Goal: Task Accomplishment & Management: Complete application form

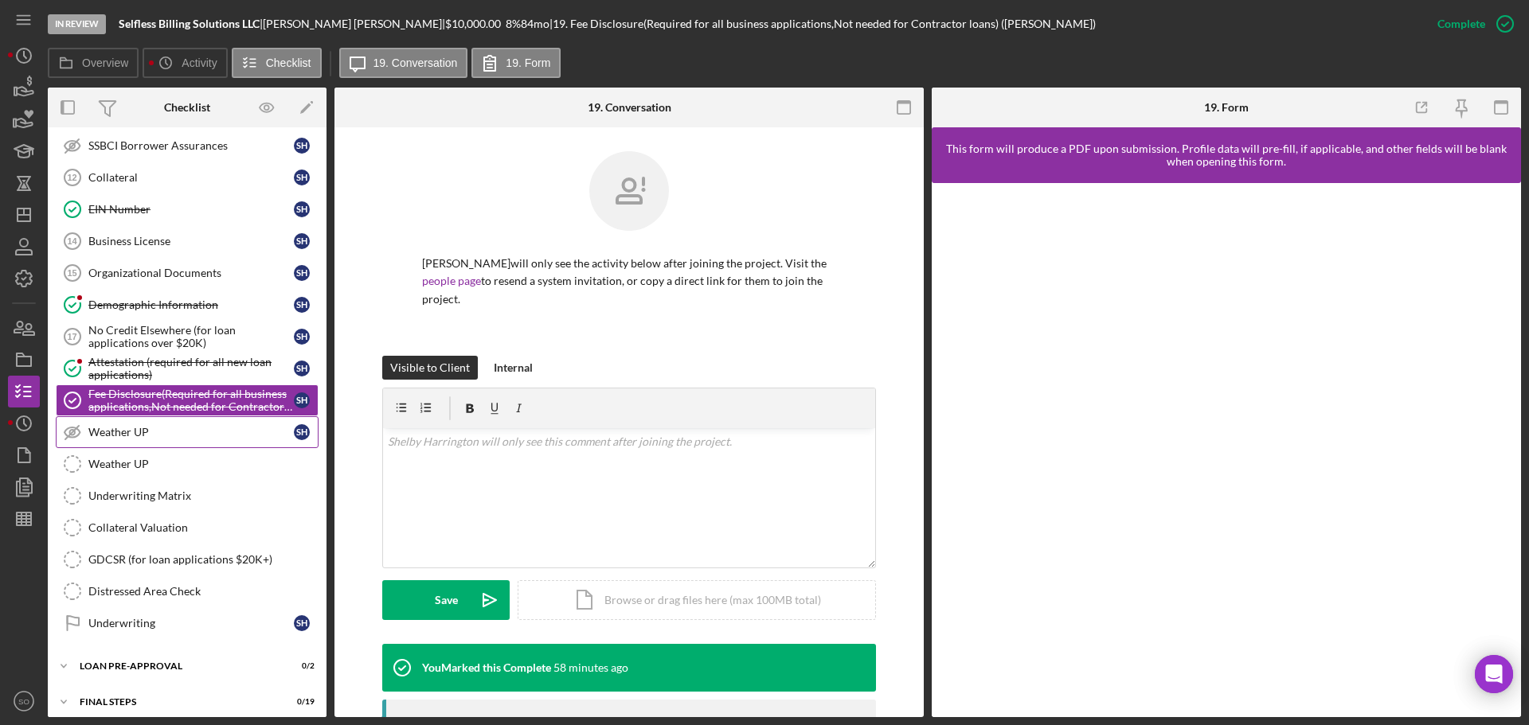
scroll to position [1001, 0]
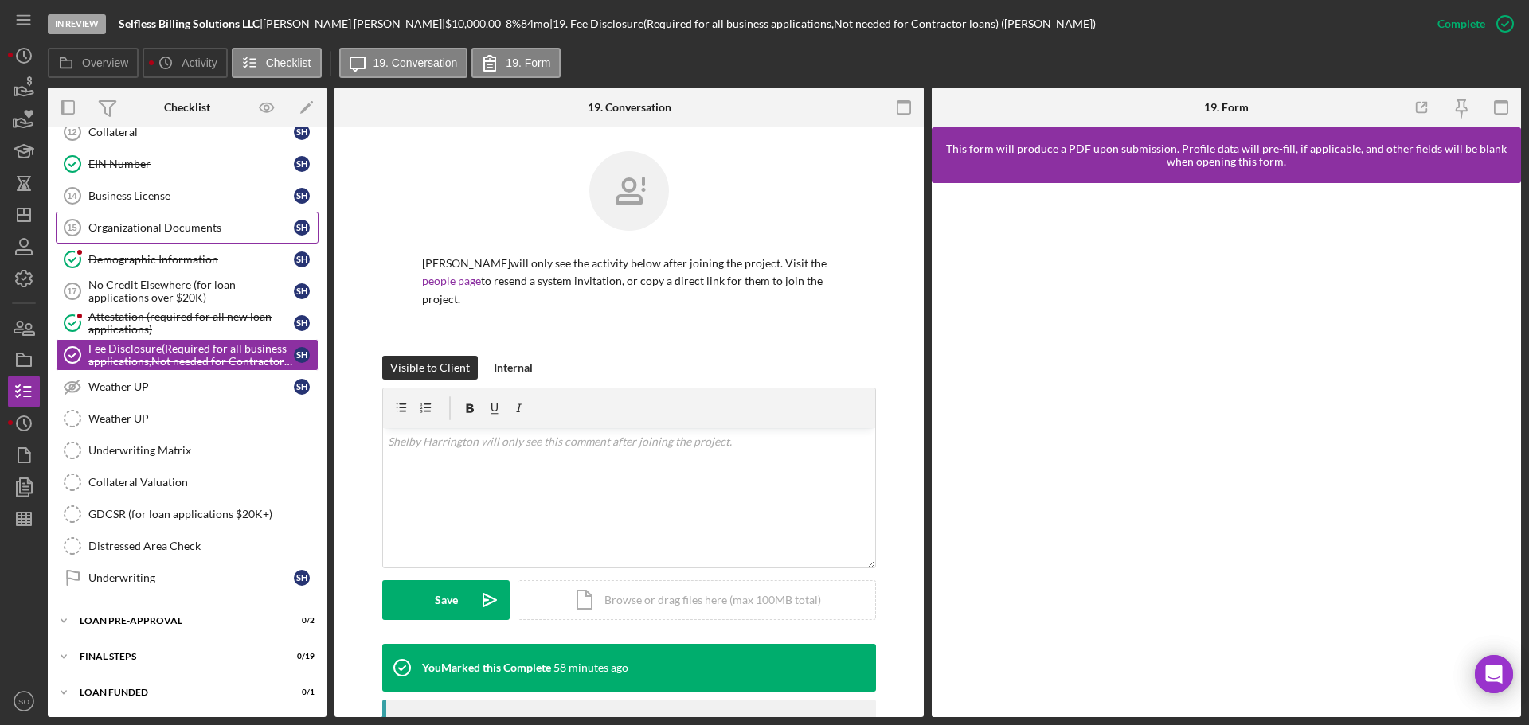
click at [160, 218] on link "Organizational Documents 15 Organizational Documents S H" at bounding box center [187, 228] width 263 height 32
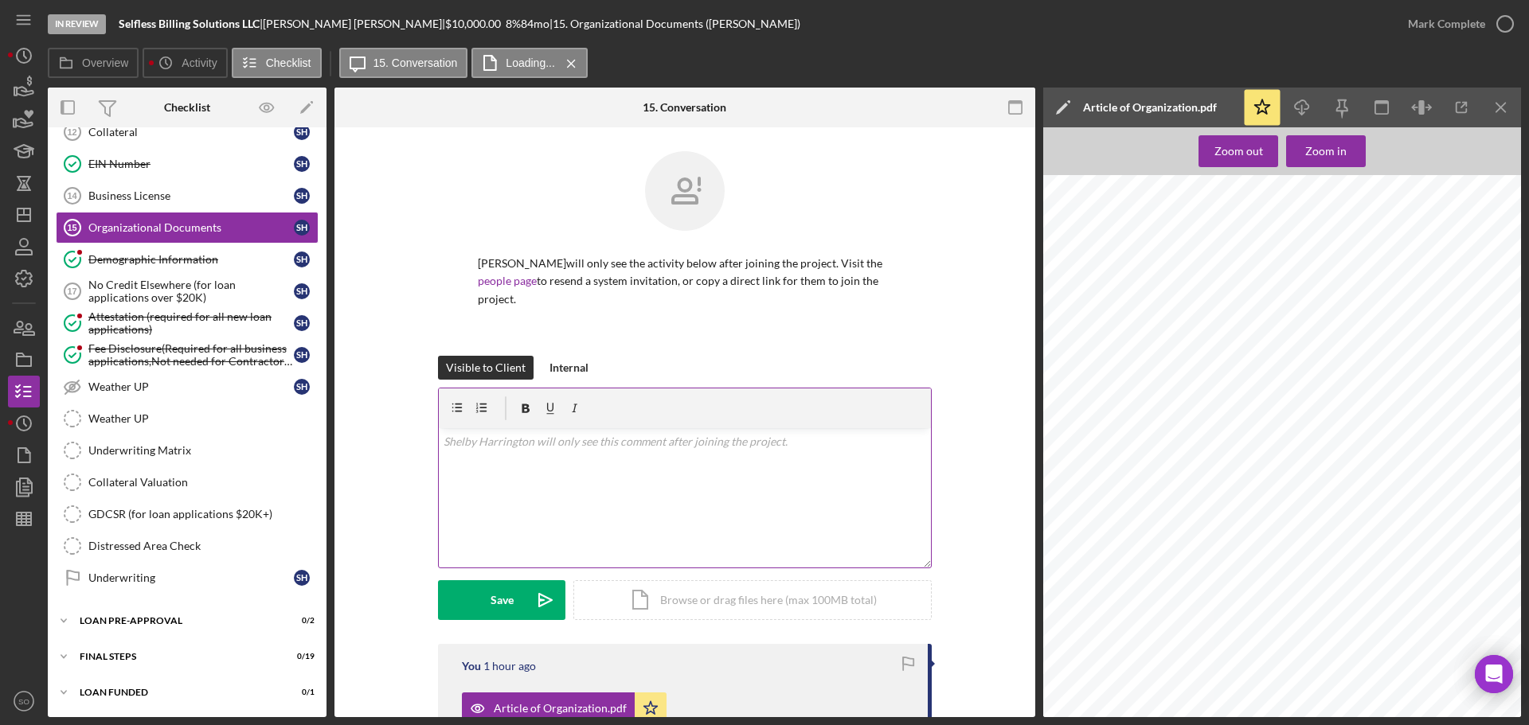
scroll to position [240, 0]
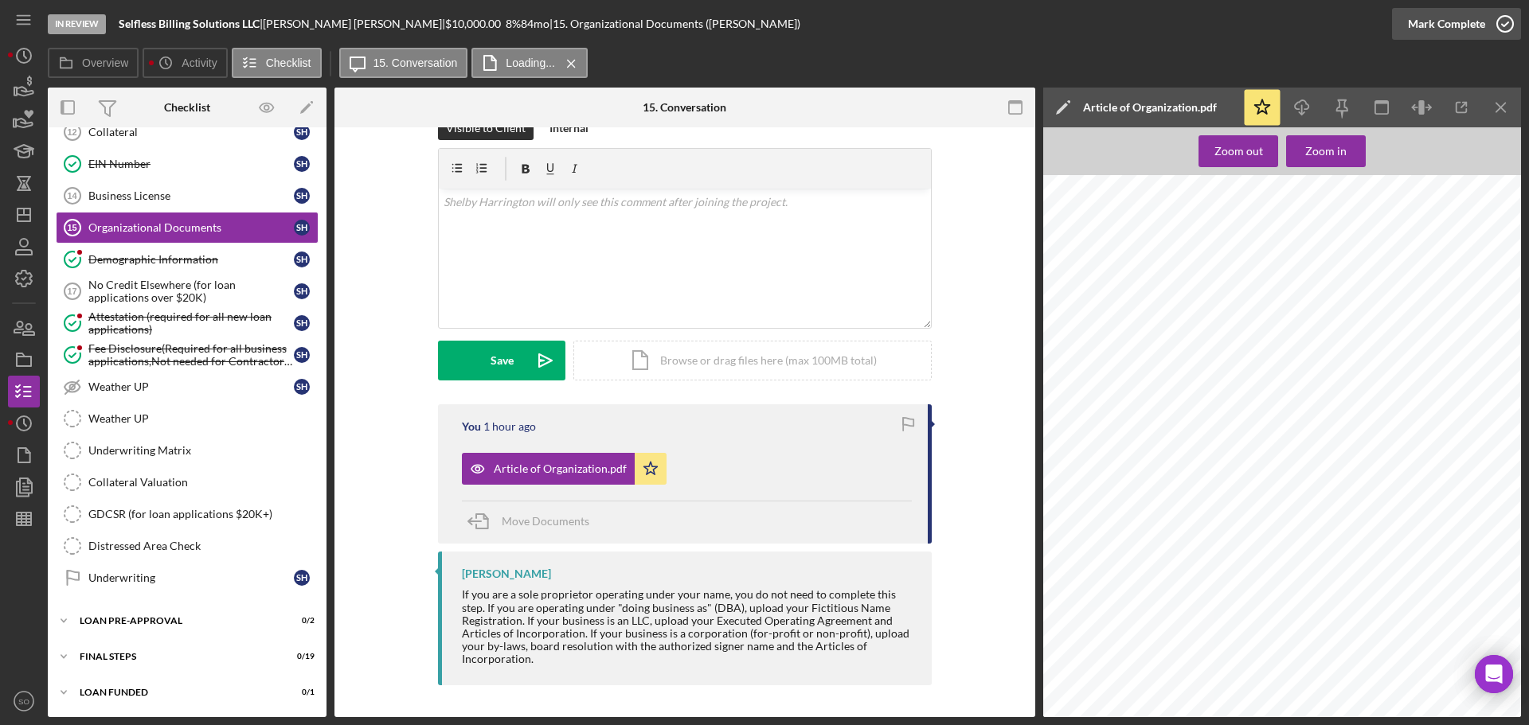
click at [1422, 28] on div "Mark Complete" at bounding box center [1446, 24] width 77 height 32
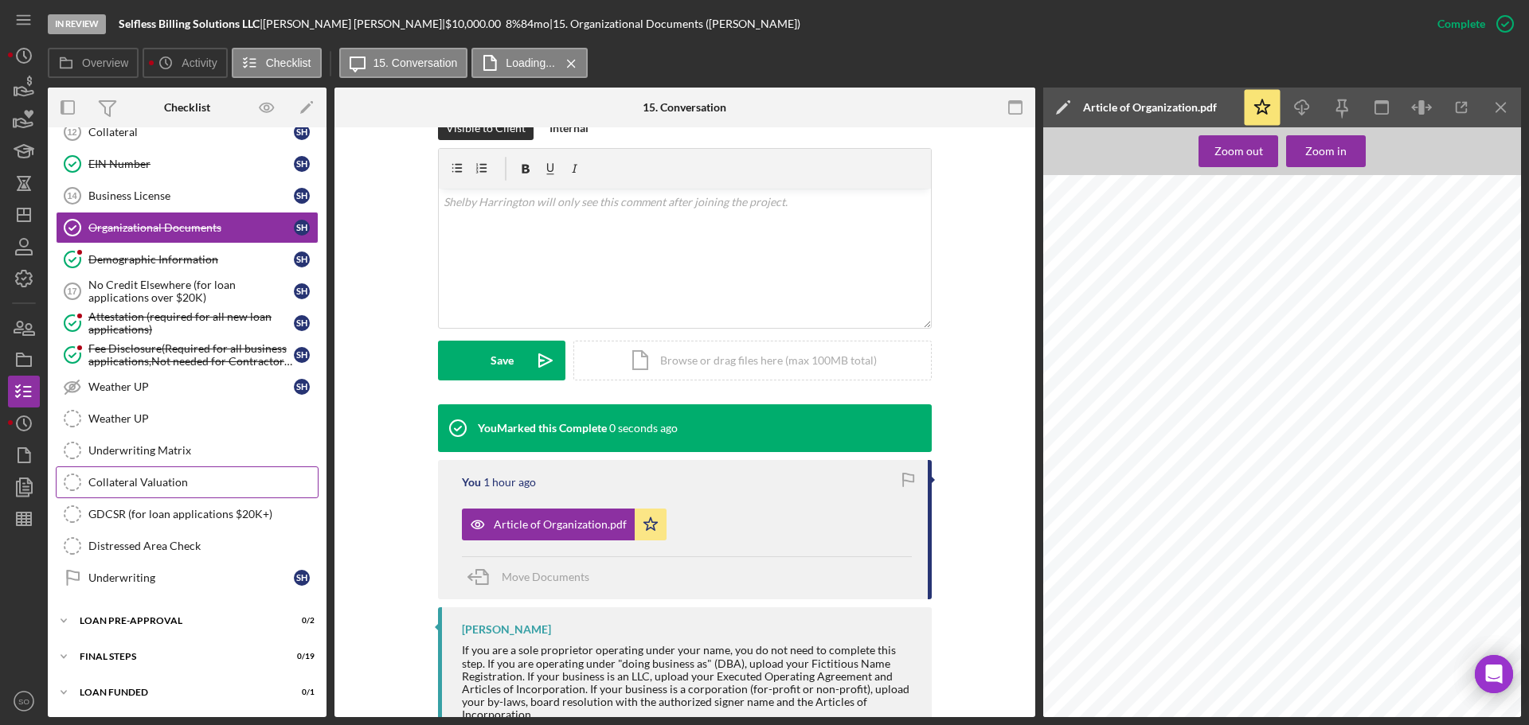
click at [178, 451] on div "Underwriting Matrix" at bounding box center [202, 450] width 229 height 13
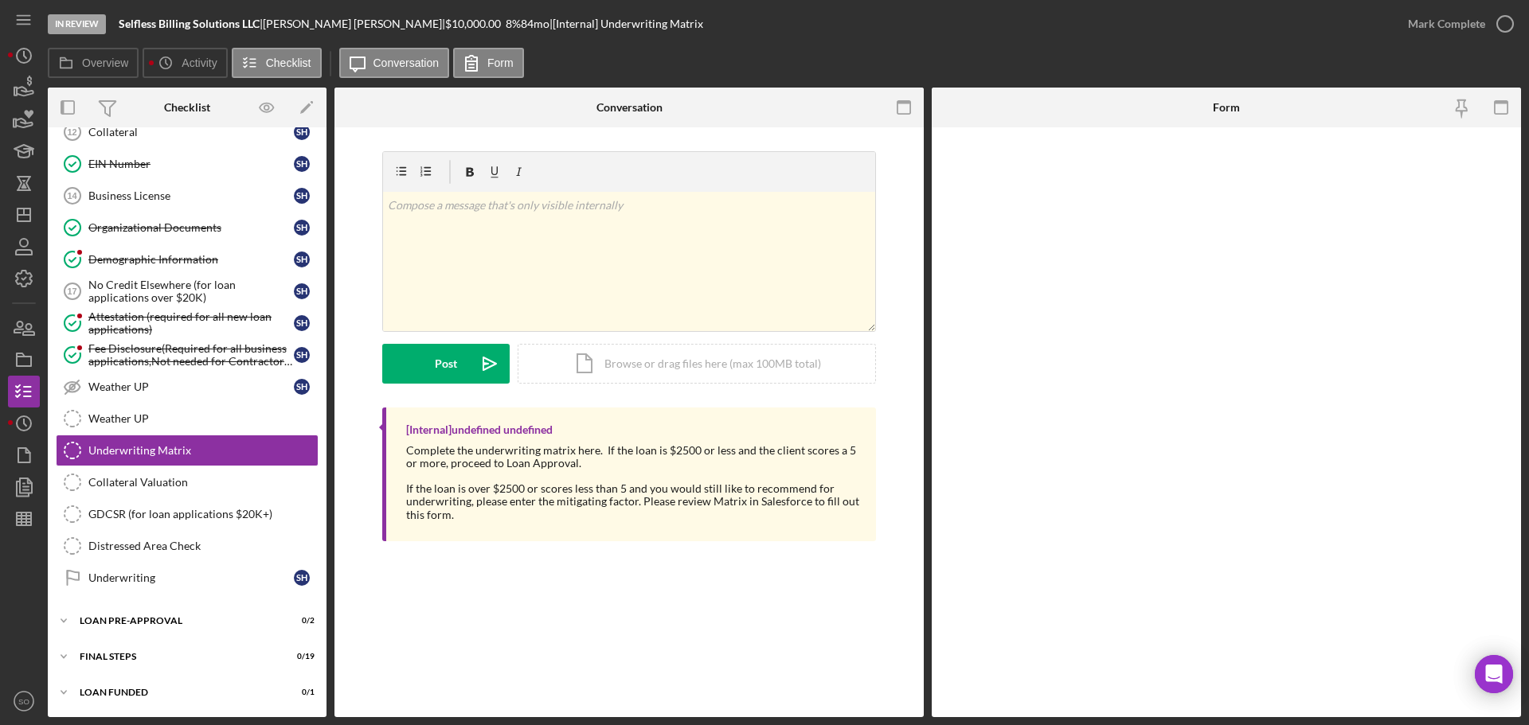
scroll to position [1001, 0]
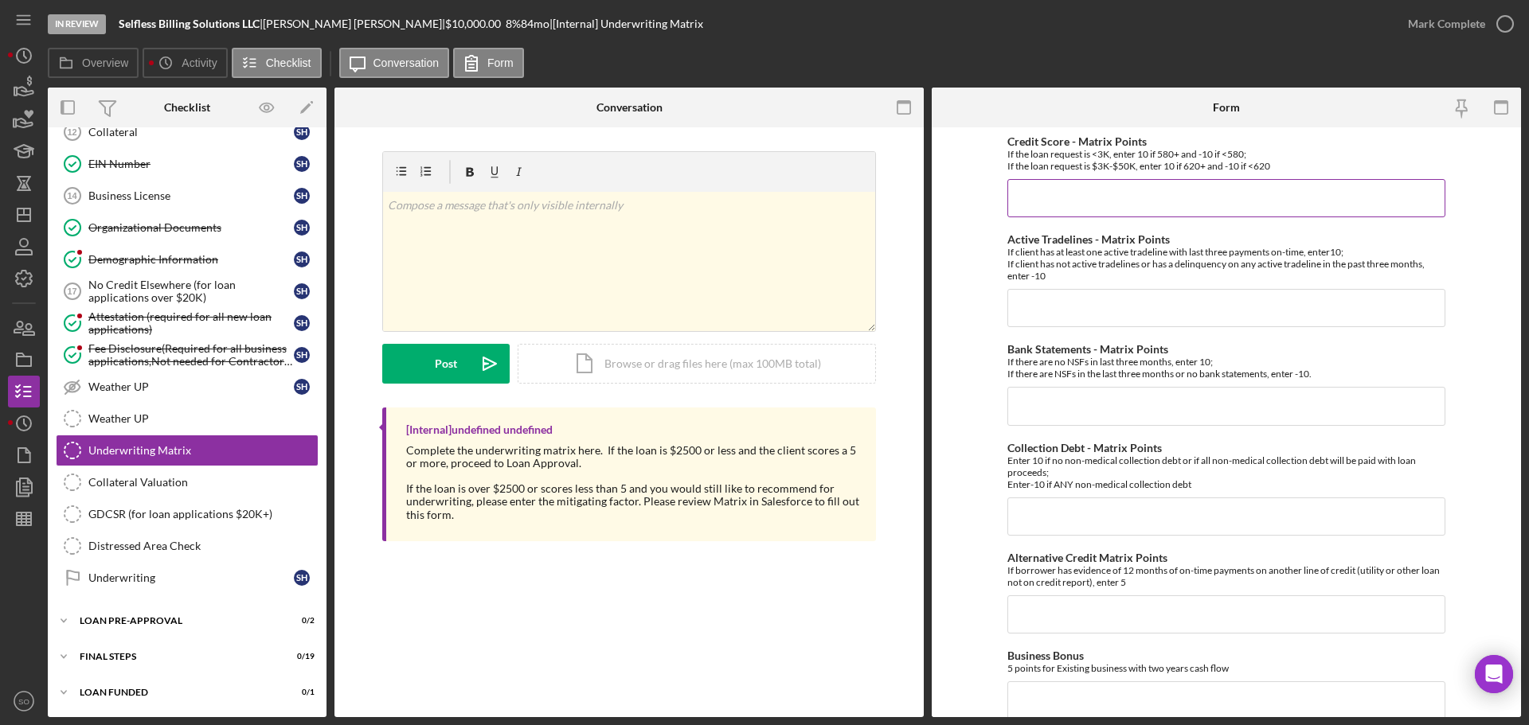
click at [1039, 192] on input "Credit Score - Matrix Points" at bounding box center [1226, 198] width 438 height 38
type input "10"
click at [1094, 307] on input "Active Tradelines - Matrix Points" at bounding box center [1226, 308] width 438 height 38
type input "10"
click at [1074, 397] on input "Bank Statements - Matrix Points" at bounding box center [1226, 406] width 438 height 38
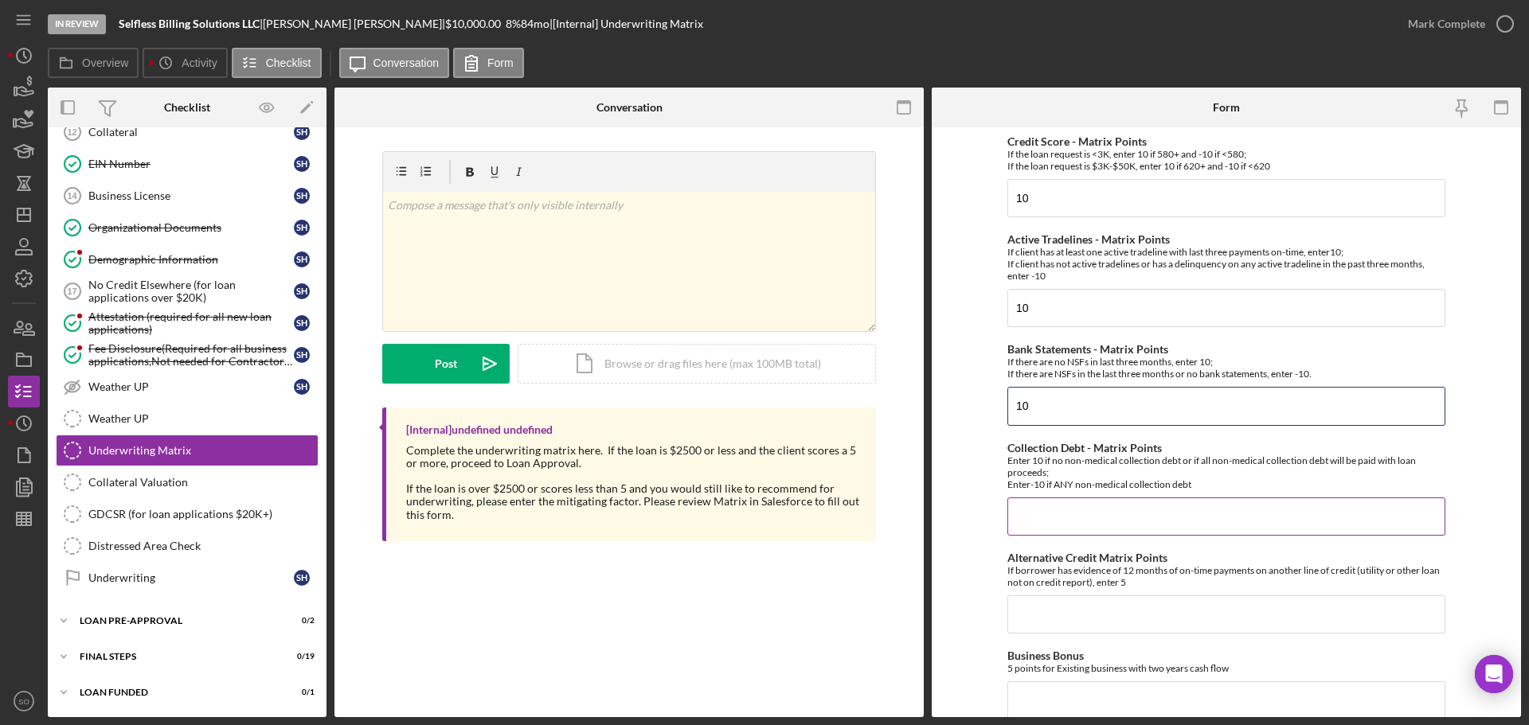
type input "10"
click at [1056, 499] on input "Collection Debt - Matrix Points" at bounding box center [1226, 517] width 438 height 38
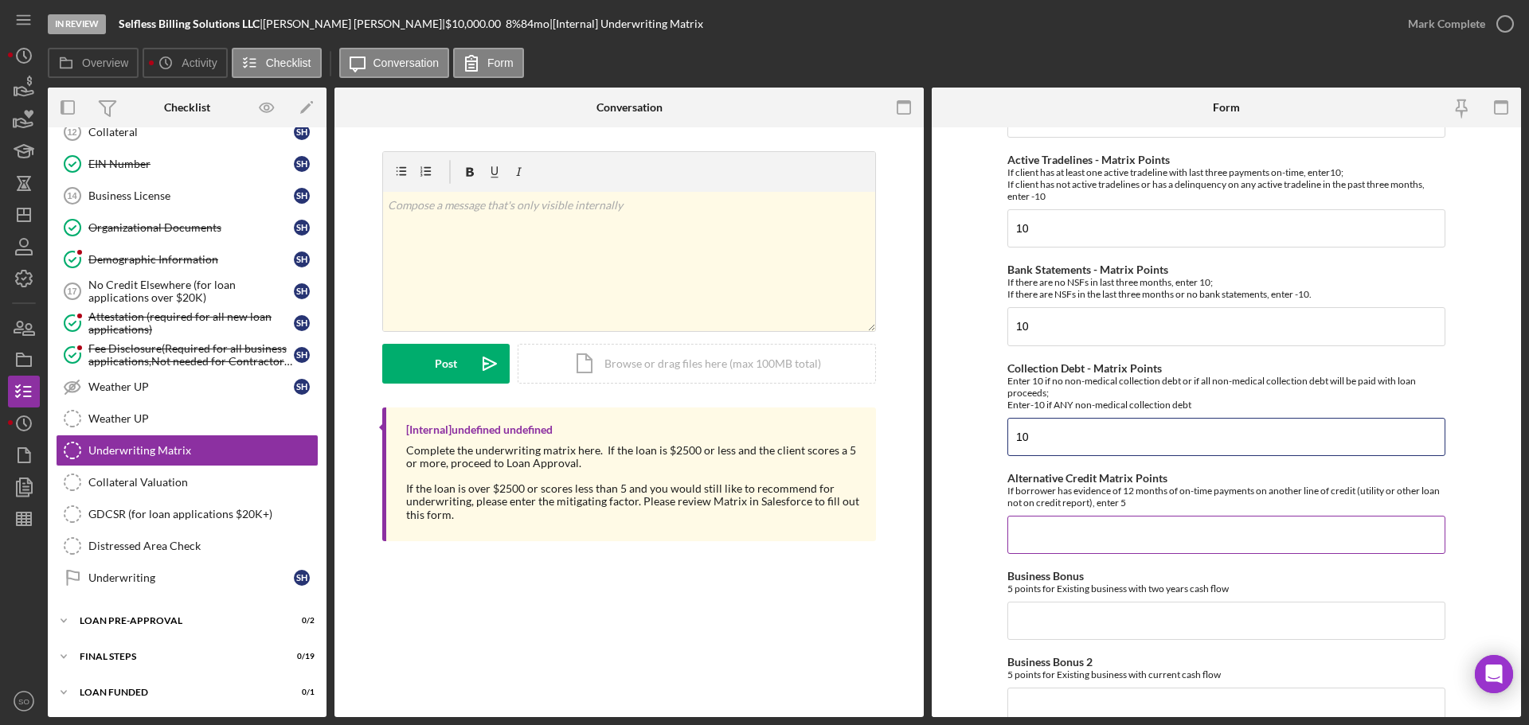
type input "10"
click at [1065, 529] on input "Alternative Credit Matrix Points" at bounding box center [1226, 535] width 438 height 38
type input "0"
click at [1078, 608] on input "Business Bonus" at bounding box center [1226, 621] width 438 height 38
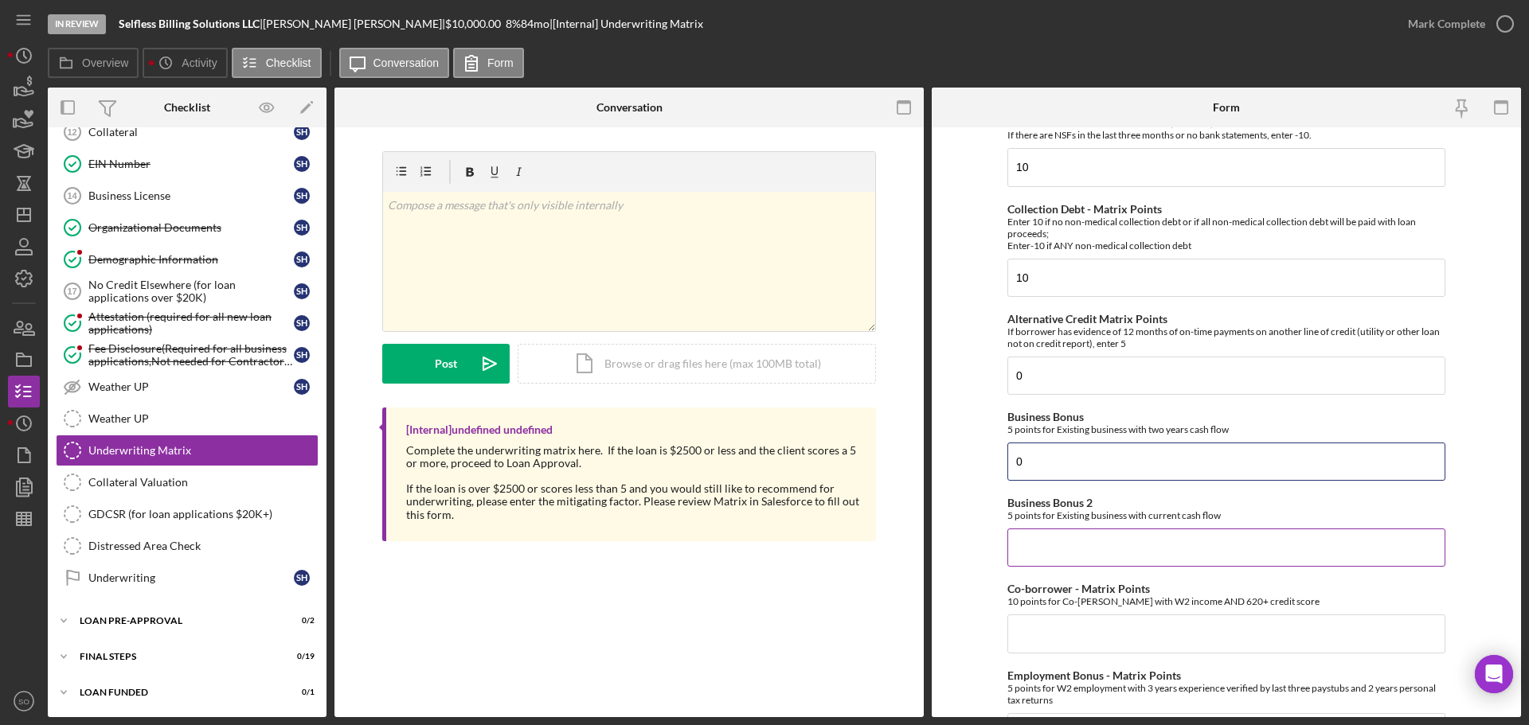
type input "0"
click at [1084, 562] on input "Business Bonus 2" at bounding box center [1226, 548] width 438 height 38
type input "0"
click at [1088, 627] on input "Co-borrower - Matrix Points" at bounding box center [1226, 634] width 438 height 38
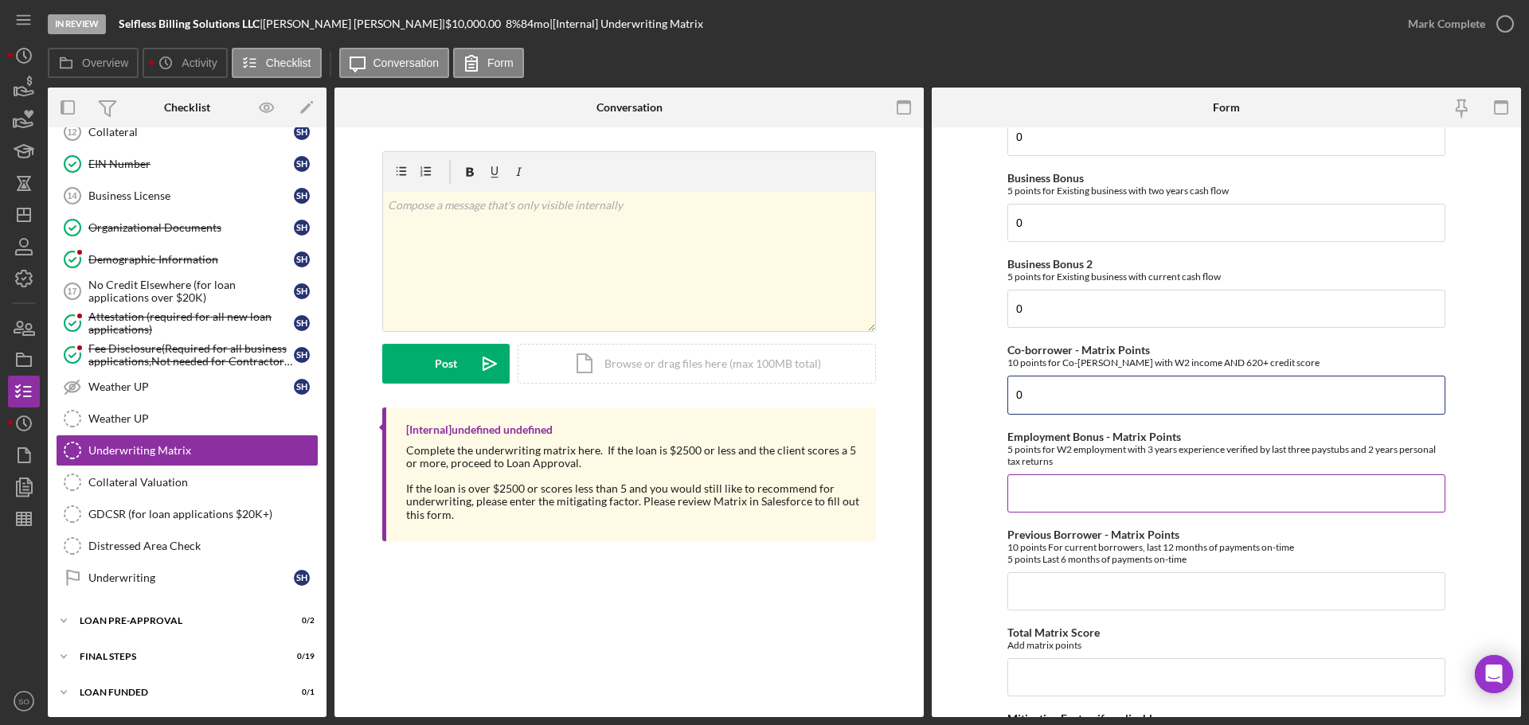
type input "0"
click at [1060, 498] on input "Employment Bonus - Matrix Points" at bounding box center [1226, 493] width 438 height 38
type input "0"
click at [1074, 597] on input "Previous Borrower - Matrix Points" at bounding box center [1226, 591] width 438 height 38
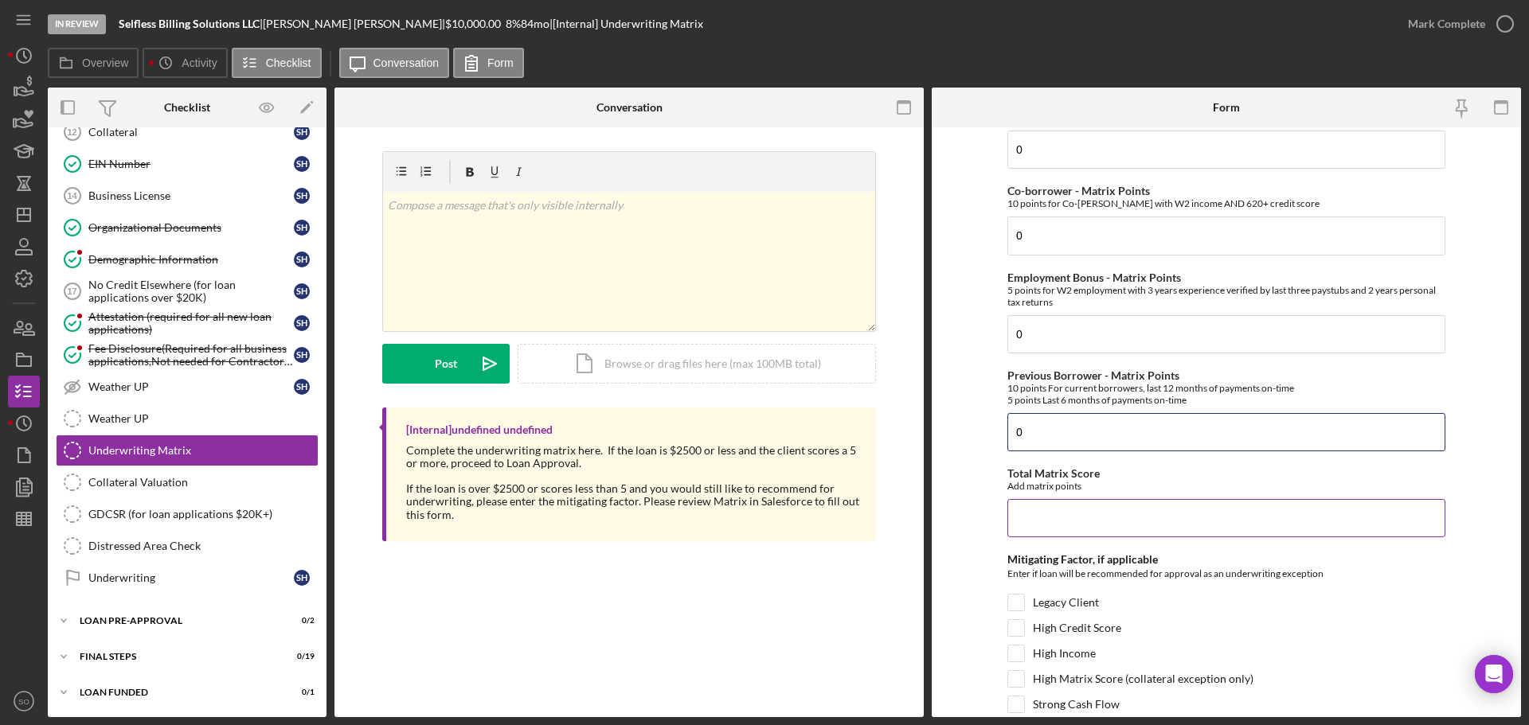
type input "0"
click at [1053, 525] on input "Total Matrix Score" at bounding box center [1226, 518] width 438 height 38
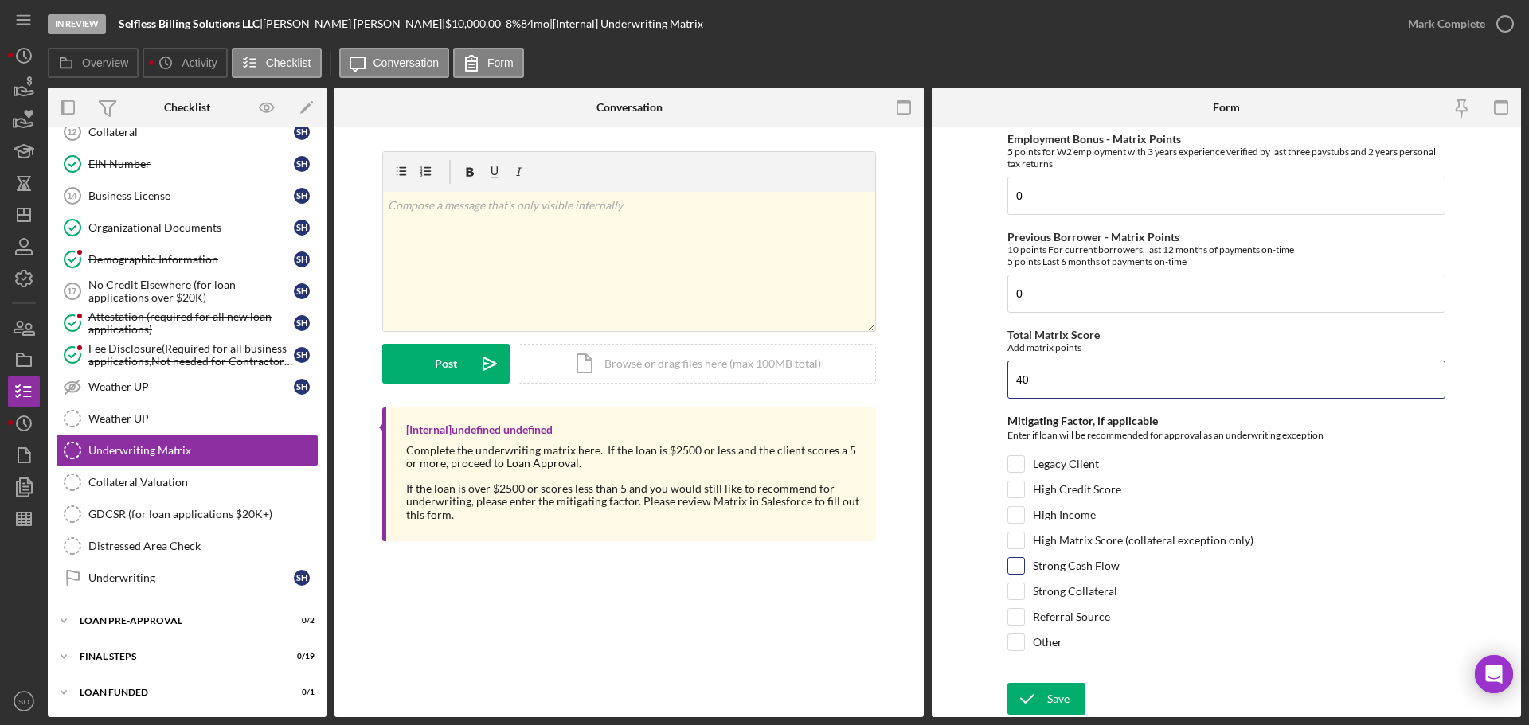
type input "40"
click at [1020, 564] on input "Strong Cash Flow" at bounding box center [1016, 566] width 16 height 16
click at [1008, 561] on input "Strong Cash Flow" at bounding box center [1016, 566] width 16 height 16
checkbox input "false"
click at [1017, 518] on input "High Income" at bounding box center [1016, 515] width 16 height 16
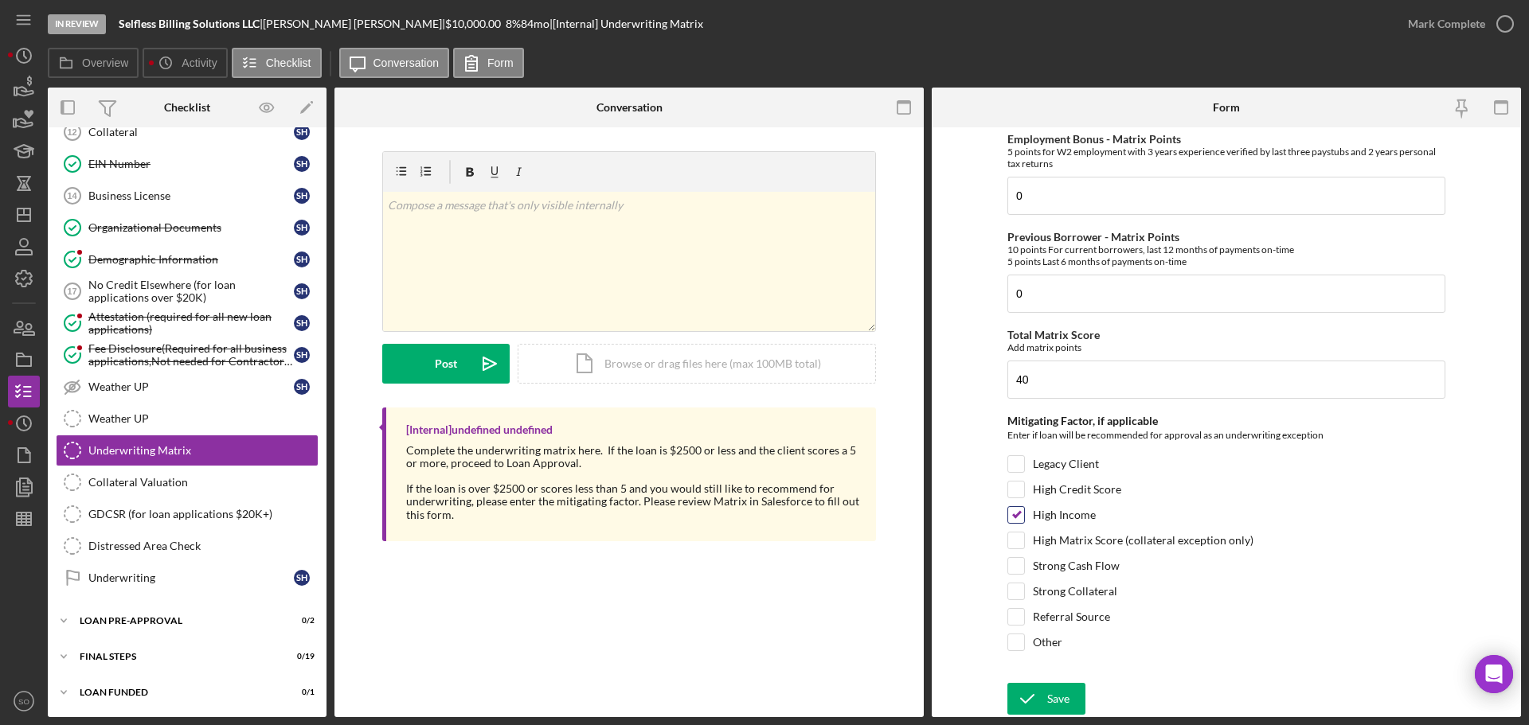
click at [1015, 522] on input "High Income" at bounding box center [1016, 515] width 16 height 16
checkbox input "false"
click at [1017, 542] on input "High Matrix Score (collateral exception only)" at bounding box center [1016, 541] width 16 height 16
checkbox input "true"
click at [1068, 696] on button "Save" at bounding box center [1046, 699] width 78 height 32
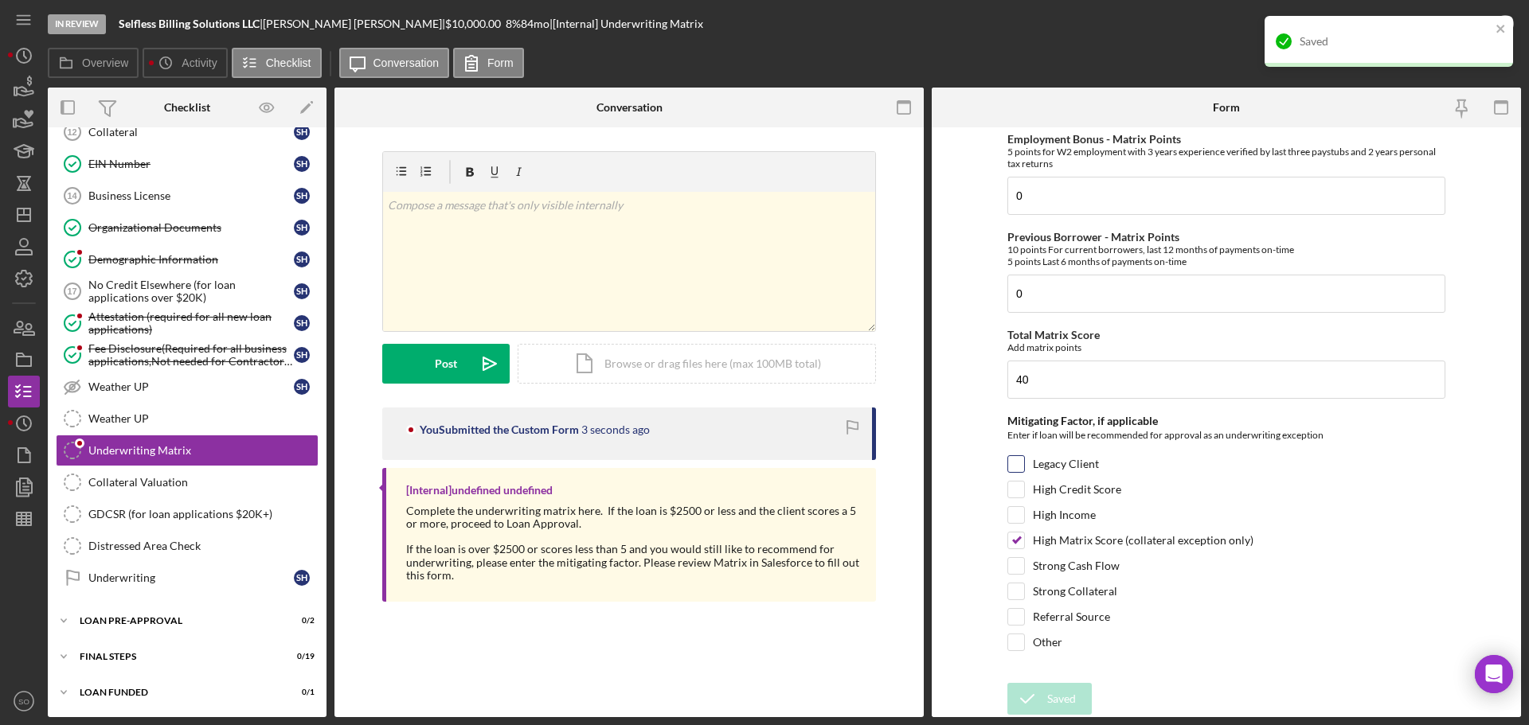
click at [1014, 462] on input "Legacy Client" at bounding box center [1016, 464] width 16 height 16
checkbox input "true"
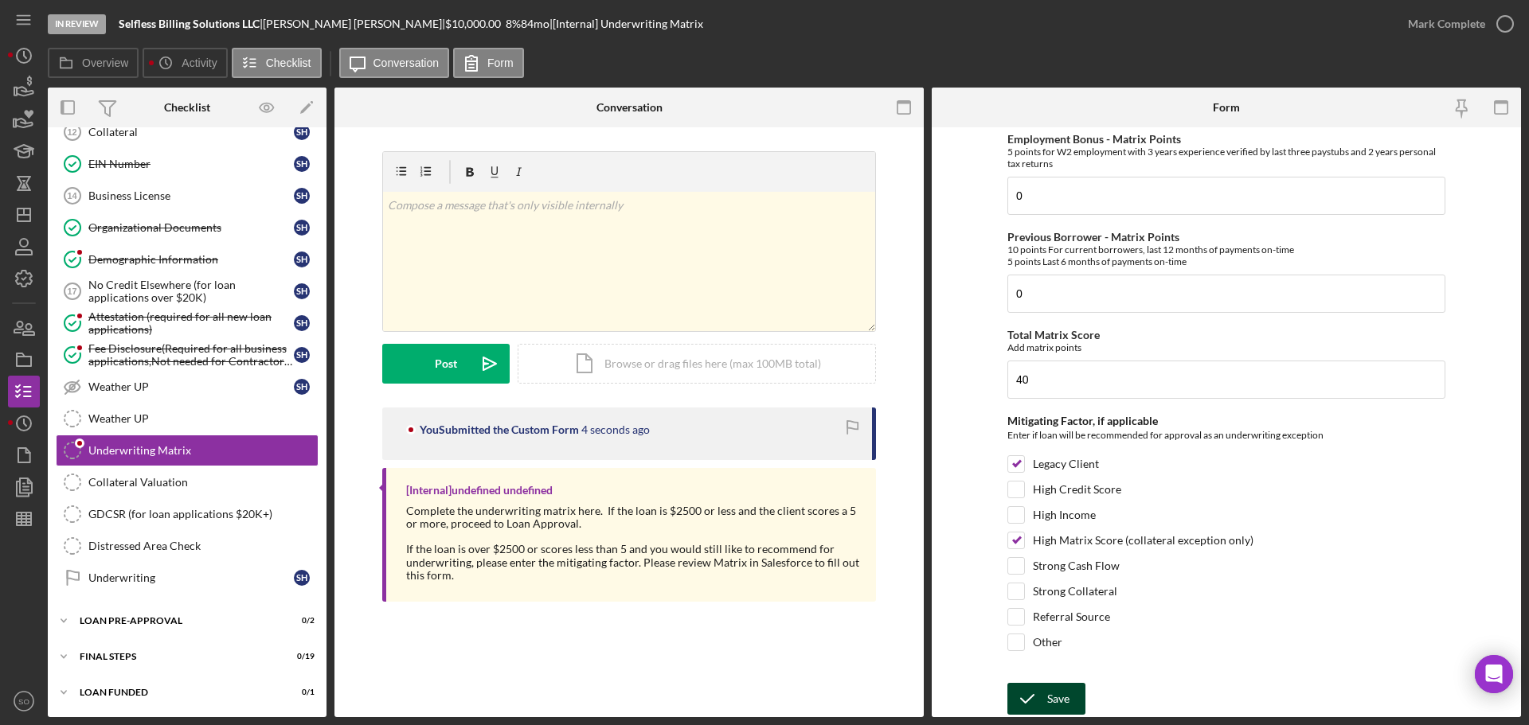
click at [1041, 711] on icon "submit" at bounding box center [1027, 699] width 40 height 40
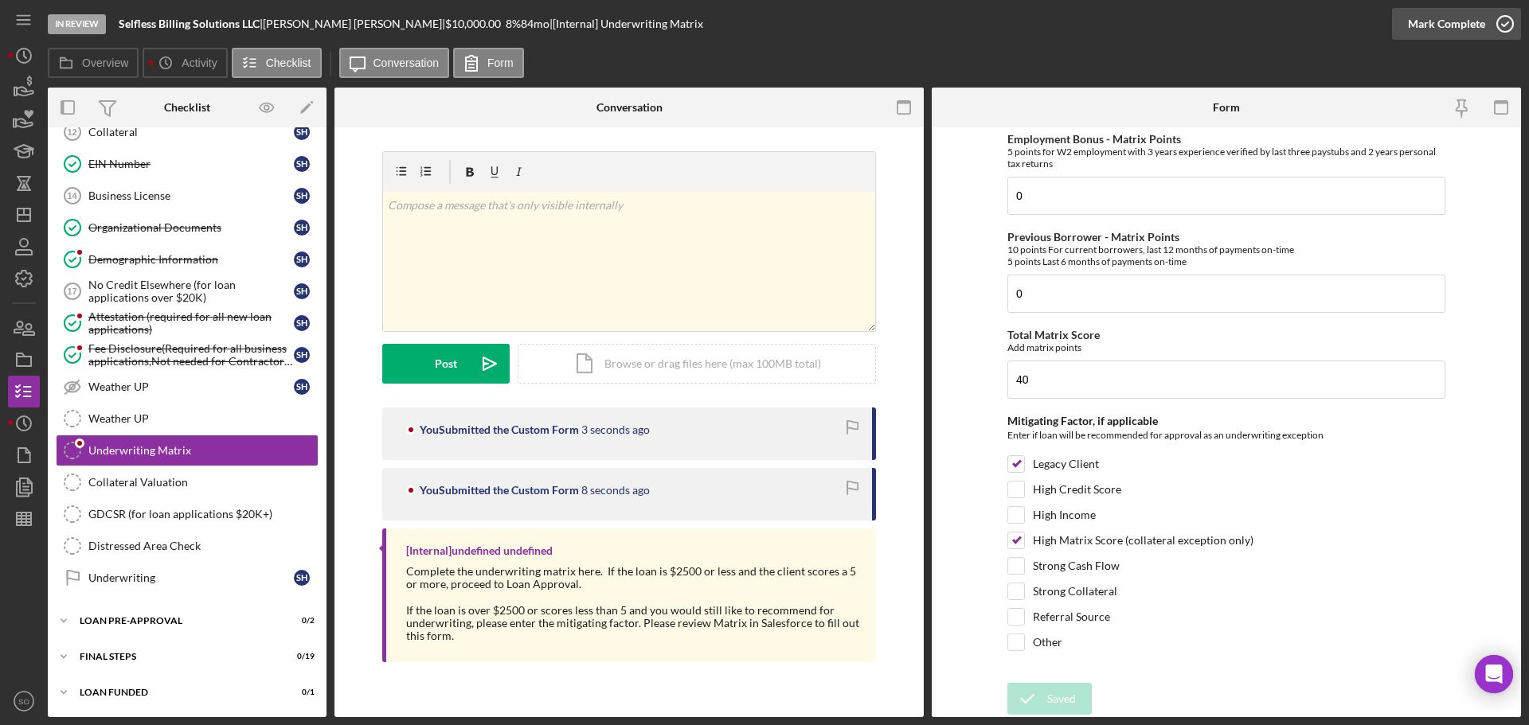
click at [1406, 32] on button "Mark Complete" at bounding box center [1456, 24] width 129 height 32
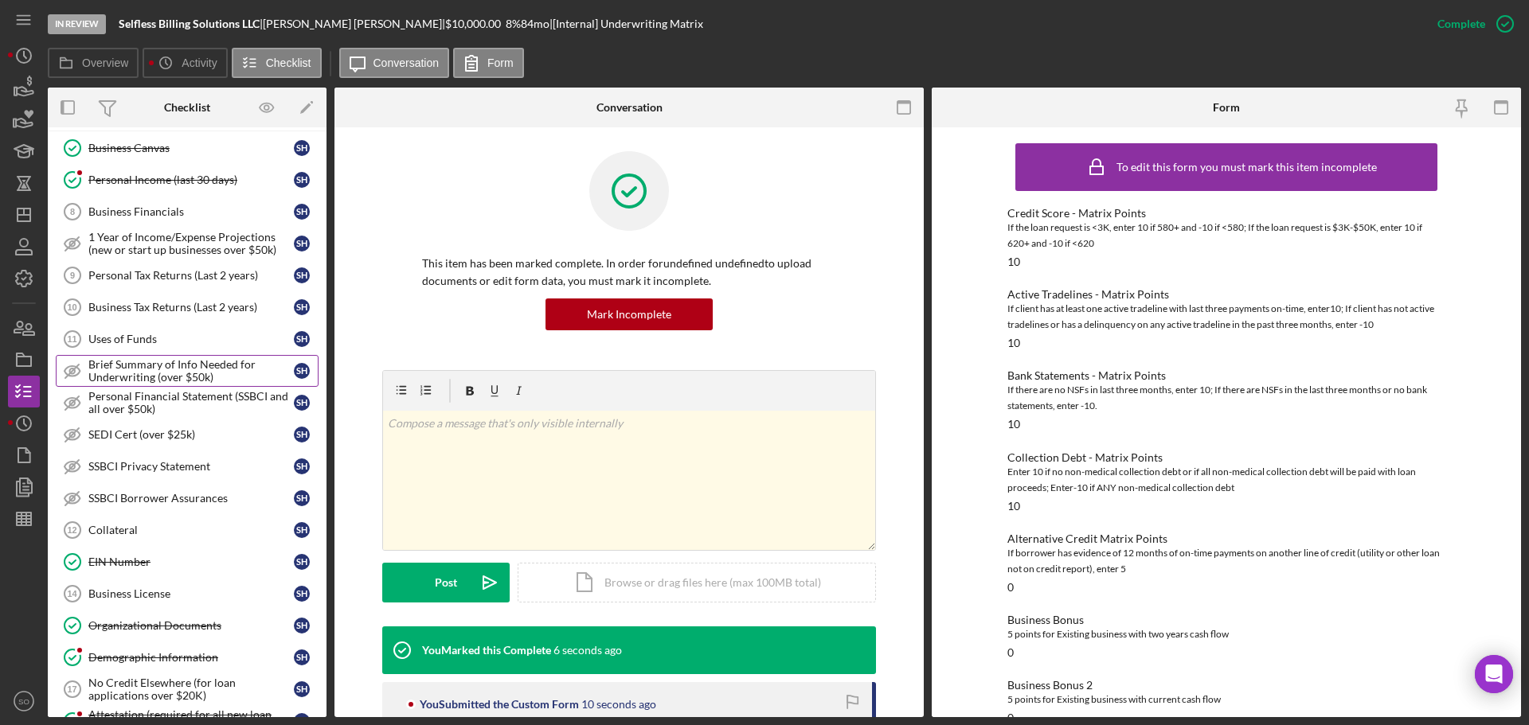
scroll to position [1001, 0]
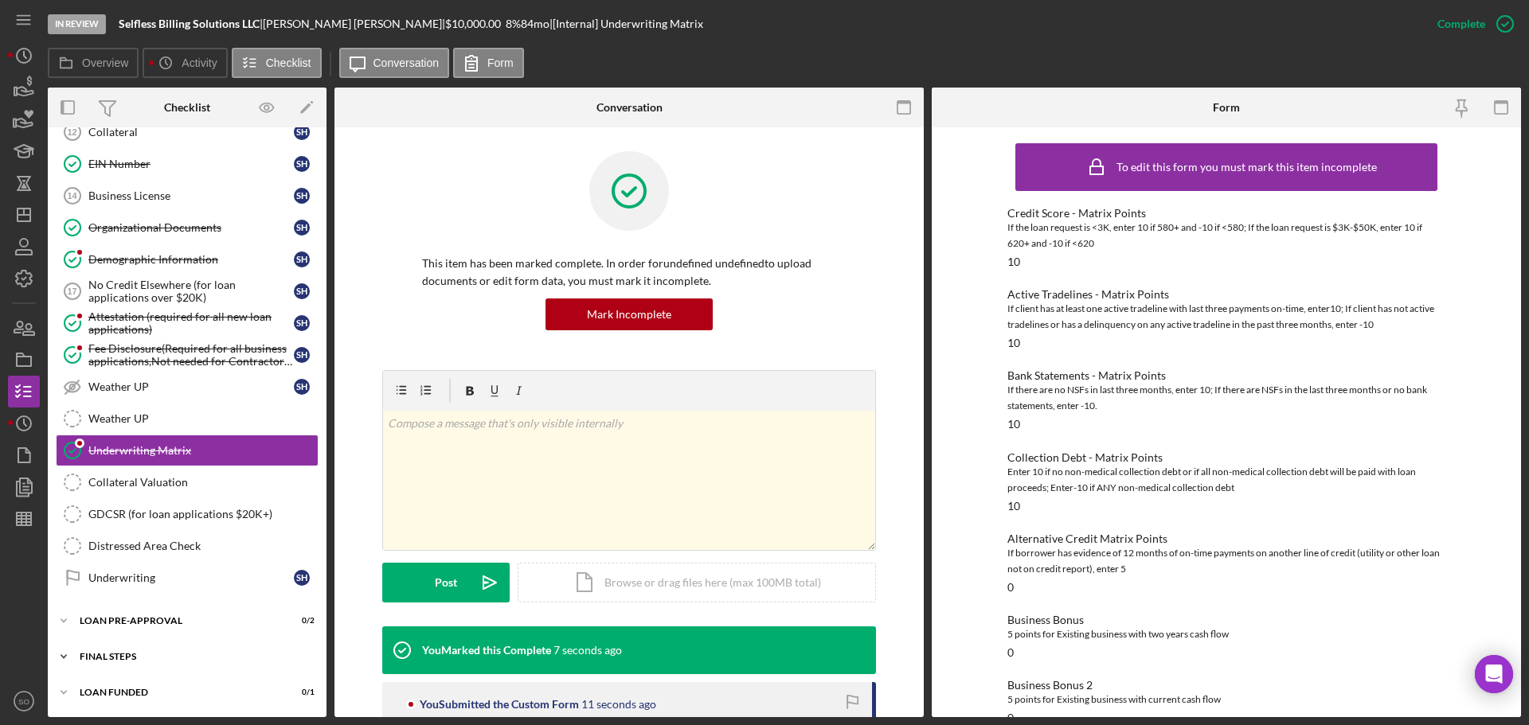
click at [221, 653] on div "FINAL STEPS" at bounding box center [193, 657] width 227 height 10
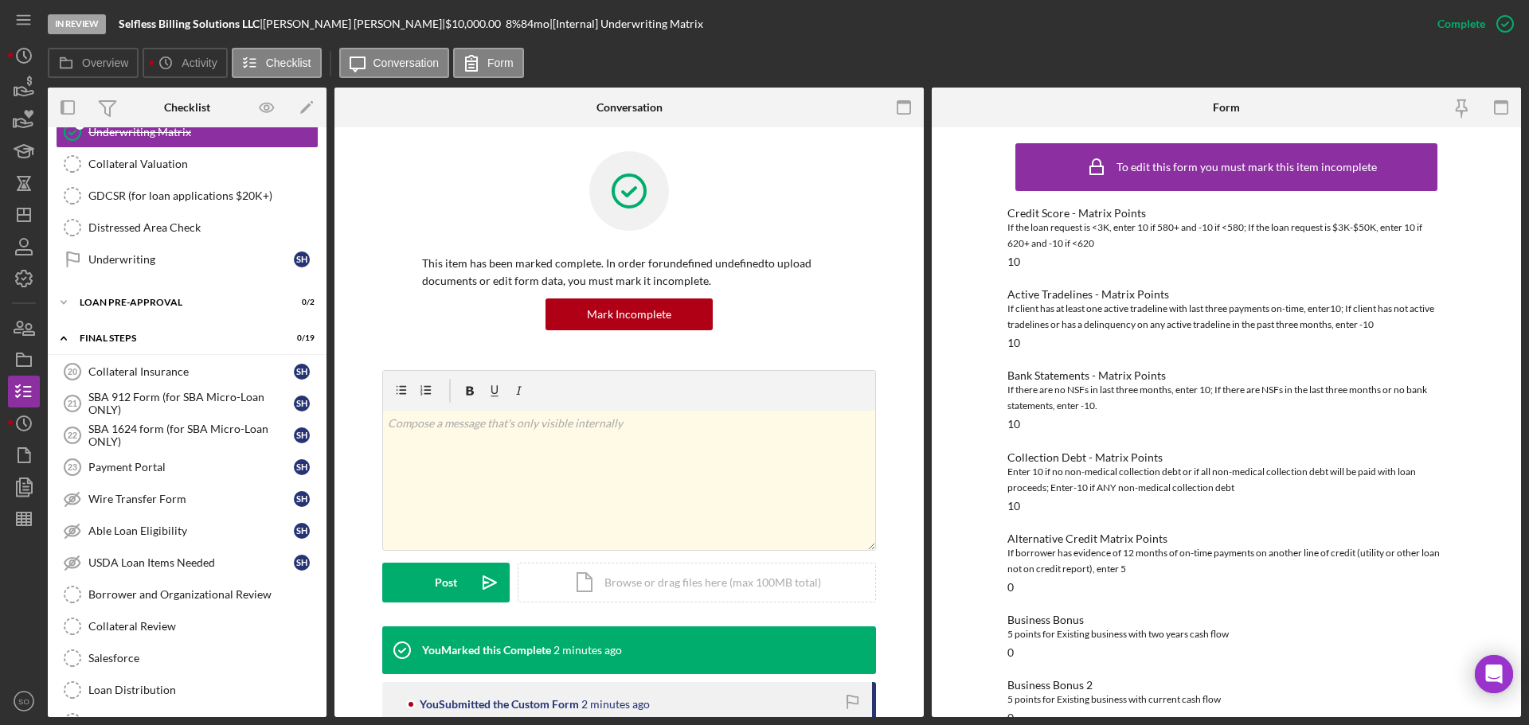
scroll to position [1399, 0]
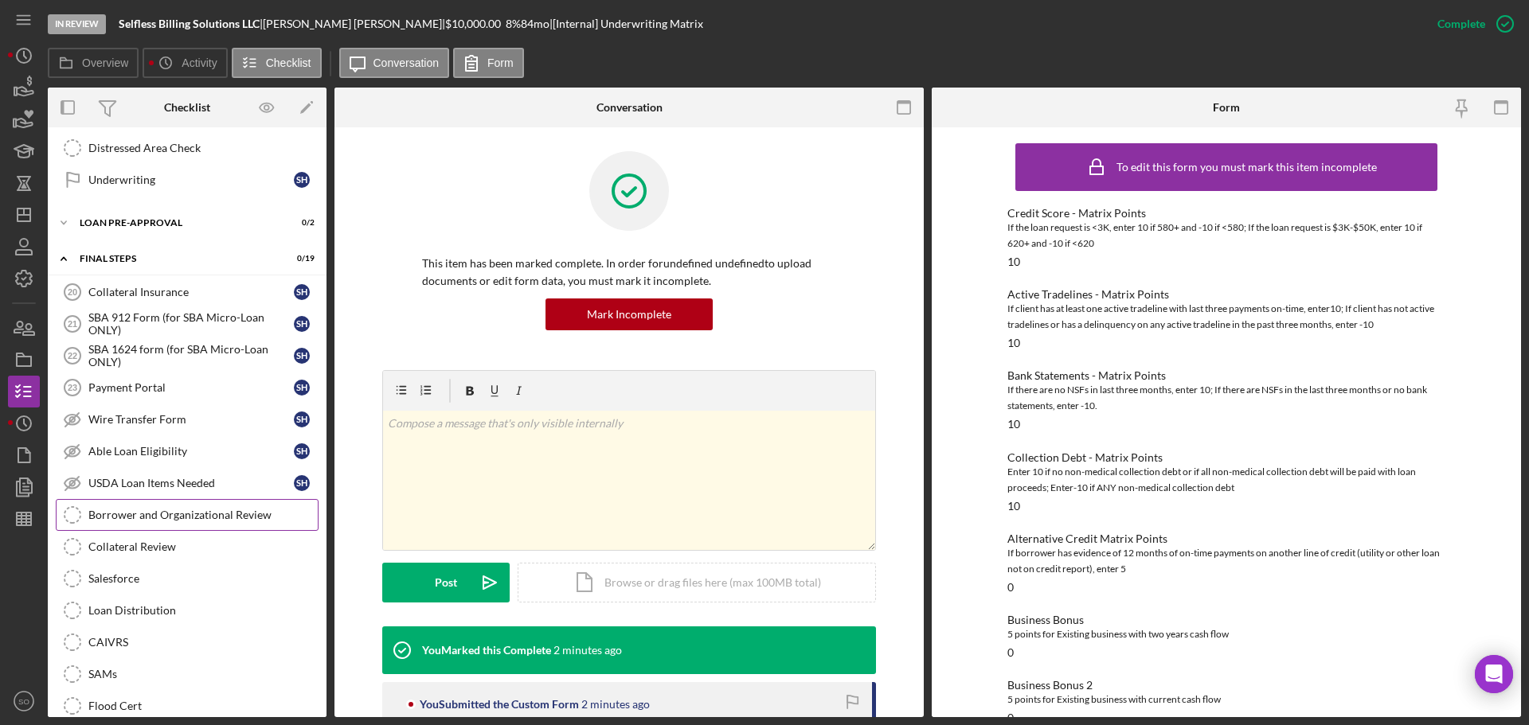
drag, startPoint x: 242, startPoint y: 506, endPoint x: 337, endPoint y: 514, distance: 95.1
click at [242, 506] on link "Borrower and Organizational Review Borrower and Organizational Review" at bounding box center [187, 515] width 263 height 32
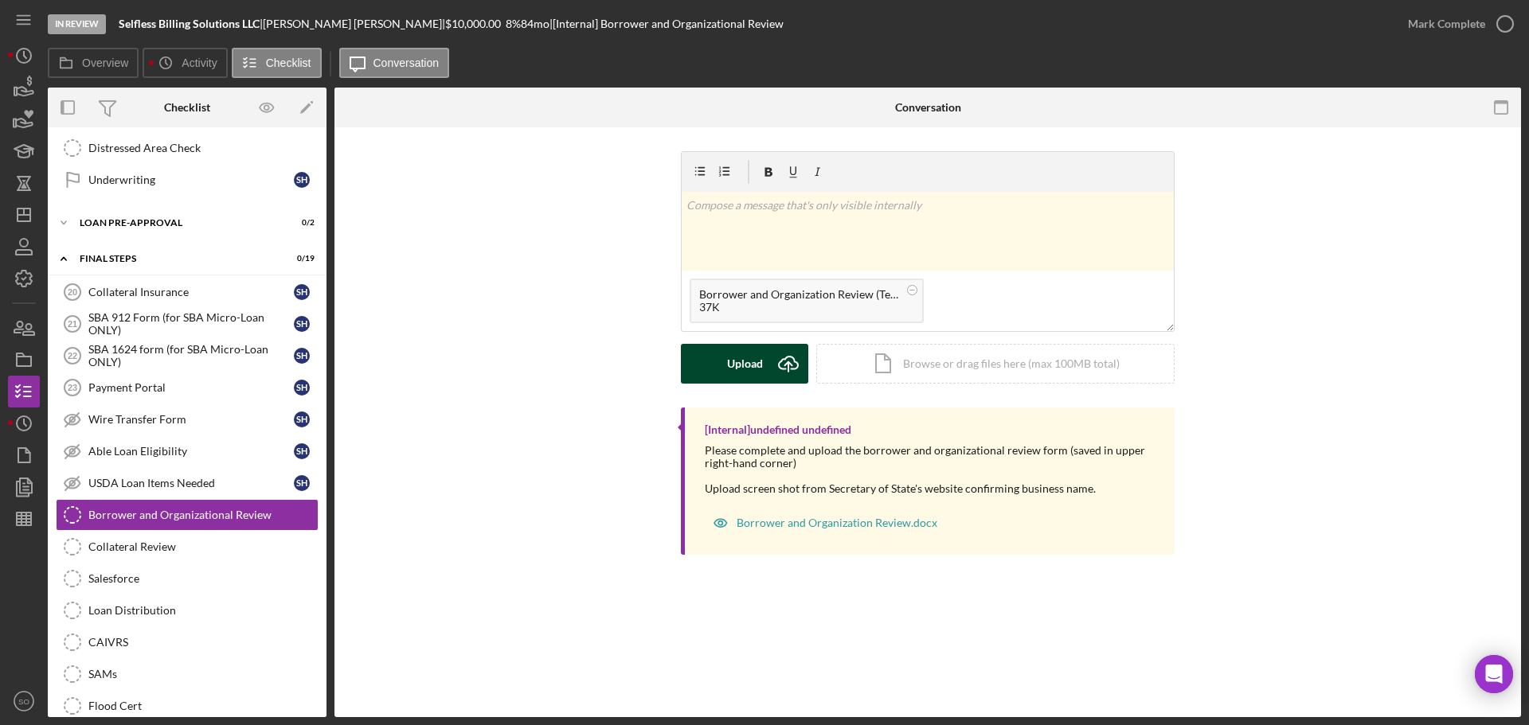
click at [751, 369] on div "Upload" at bounding box center [745, 364] width 36 height 40
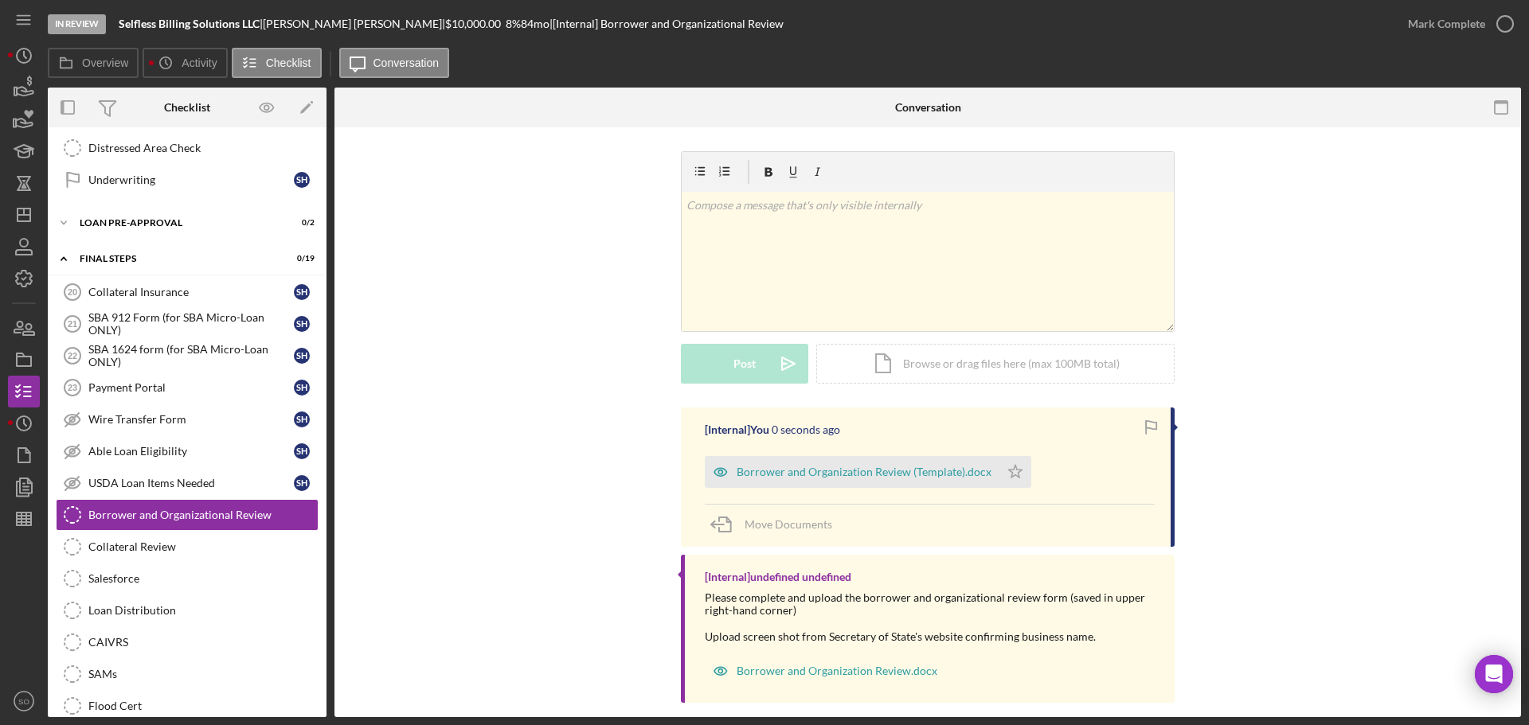
scroll to position [18, 0]
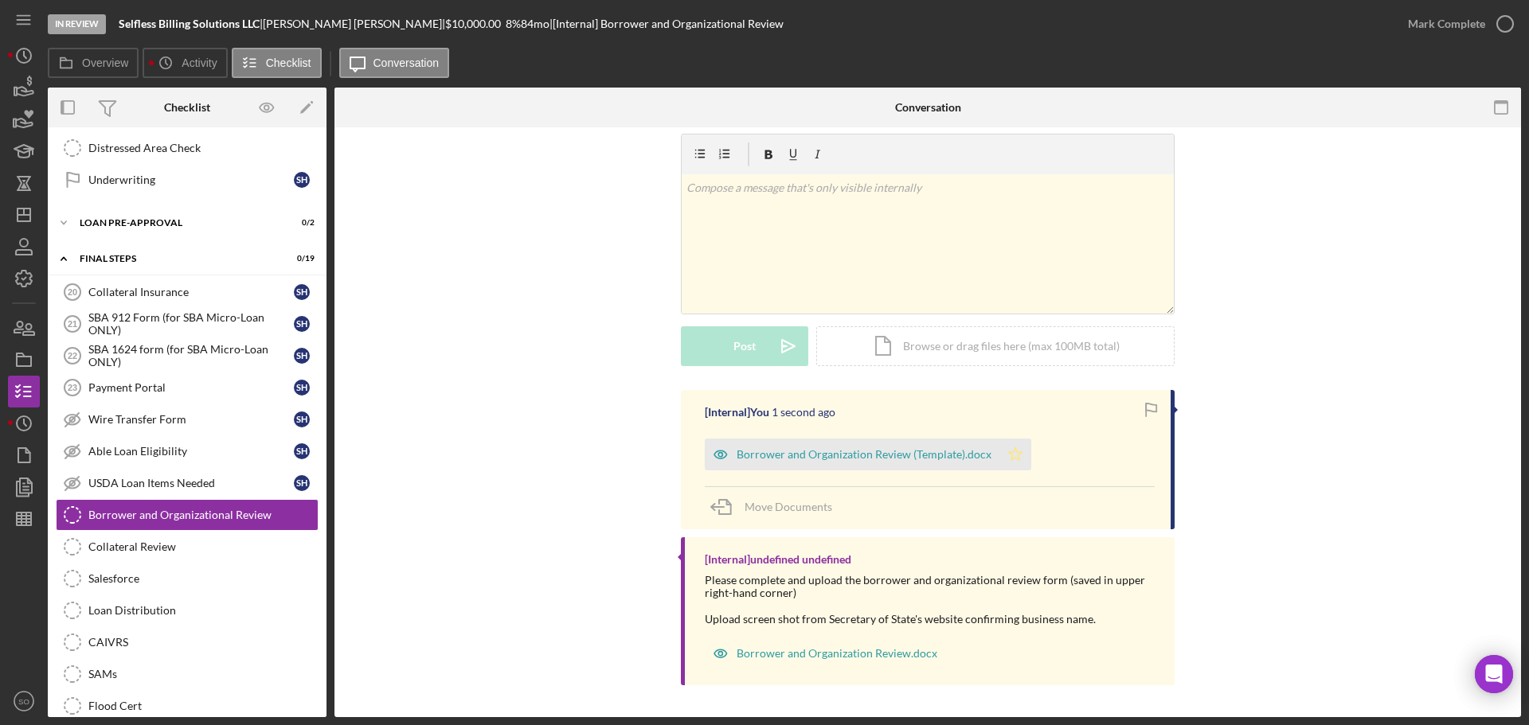
click at [1010, 452] on icon "Icon/Star" at bounding box center [1015, 455] width 32 height 32
click at [1437, 37] on div "Mark Complete" at bounding box center [1446, 24] width 77 height 32
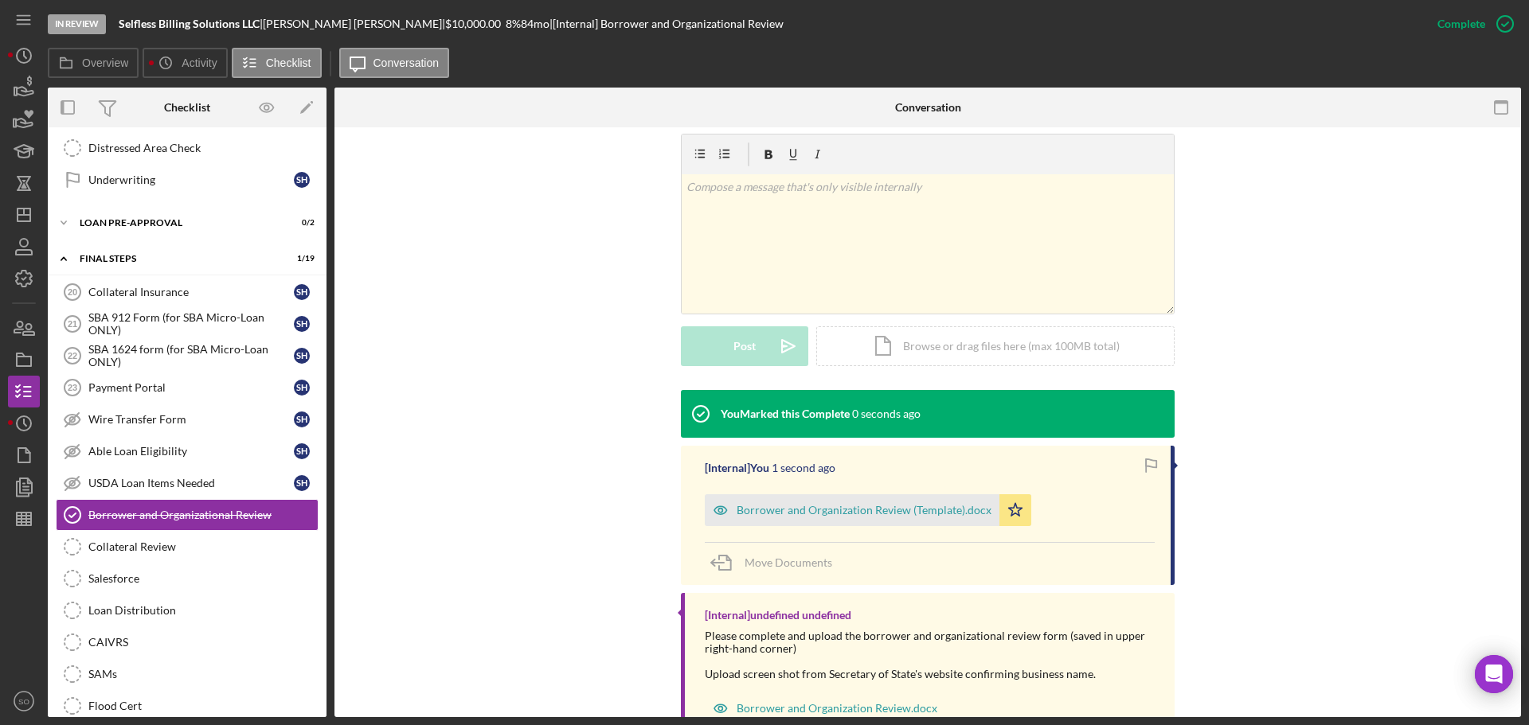
scroll to position [291, 0]
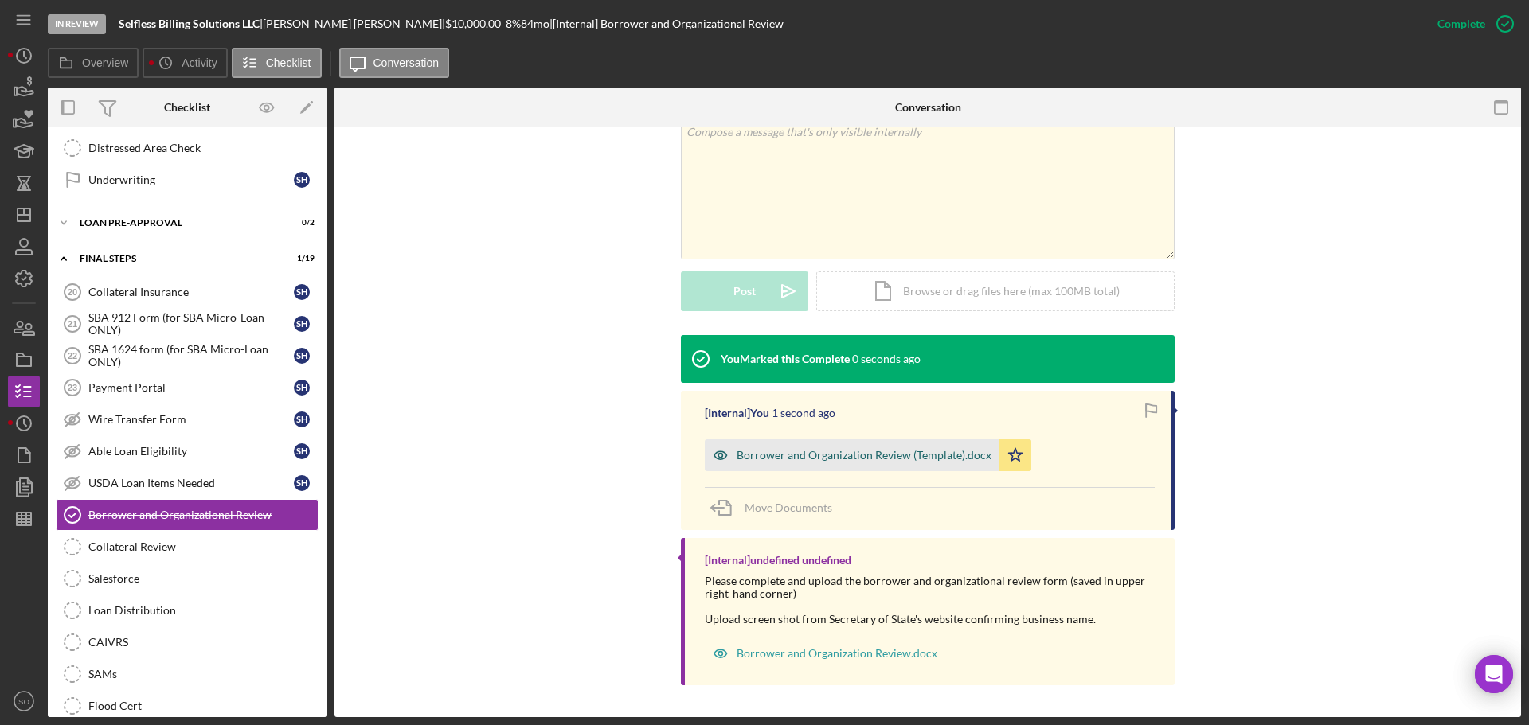
click at [931, 449] on div "Borrower and Organization Review (Template).docx" at bounding box center [863, 455] width 255 height 13
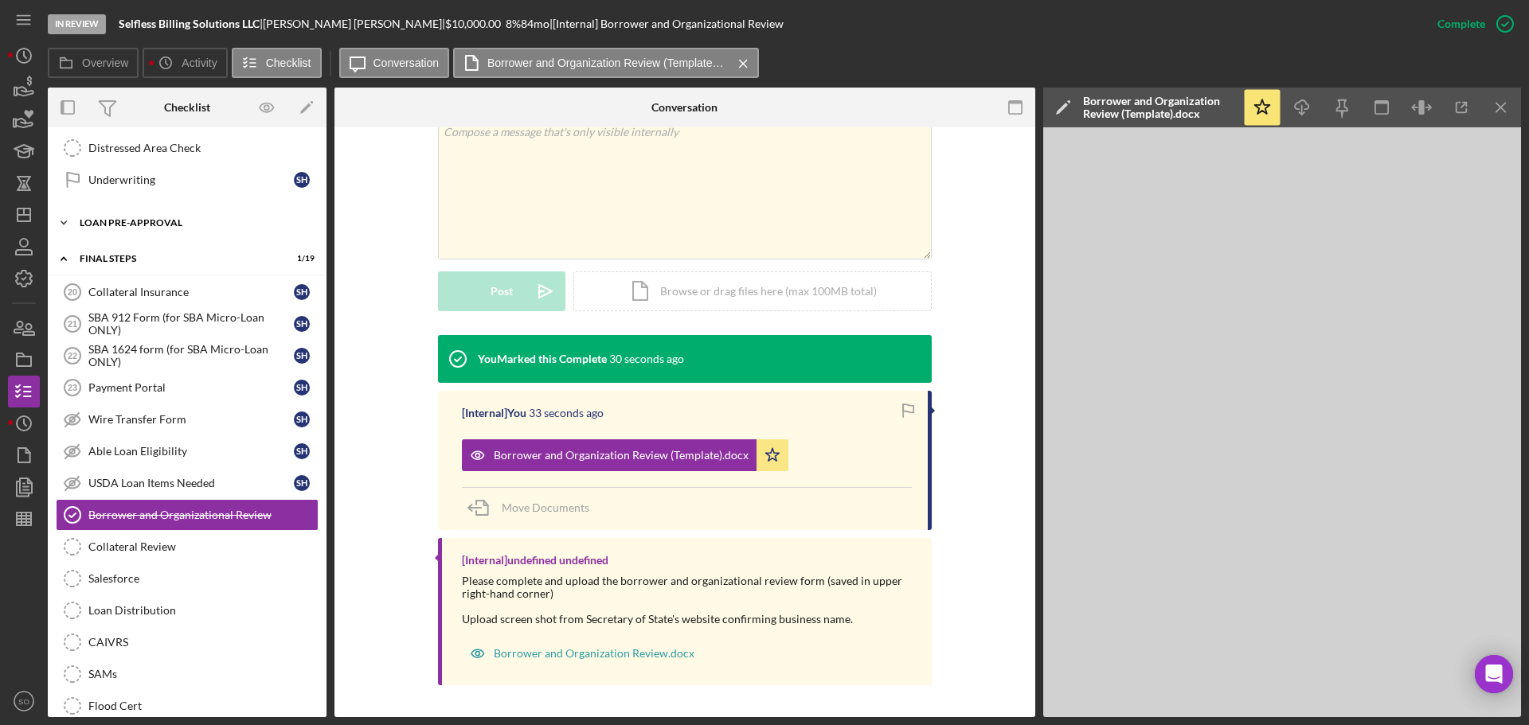
click at [75, 219] on icon "Icon/Expander" at bounding box center [64, 223] width 32 height 32
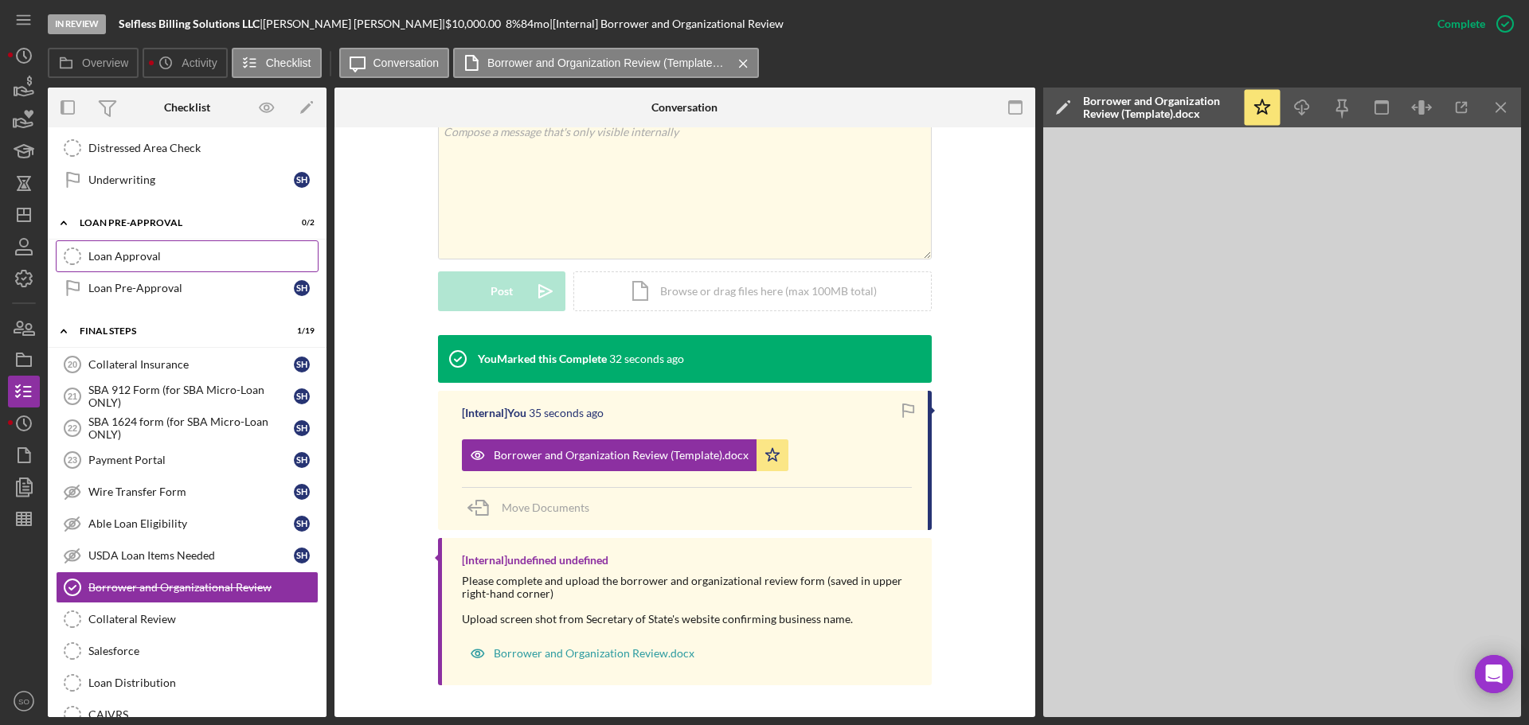
click at [150, 260] on div "Loan Approval" at bounding box center [202, 256] width 229 height 13
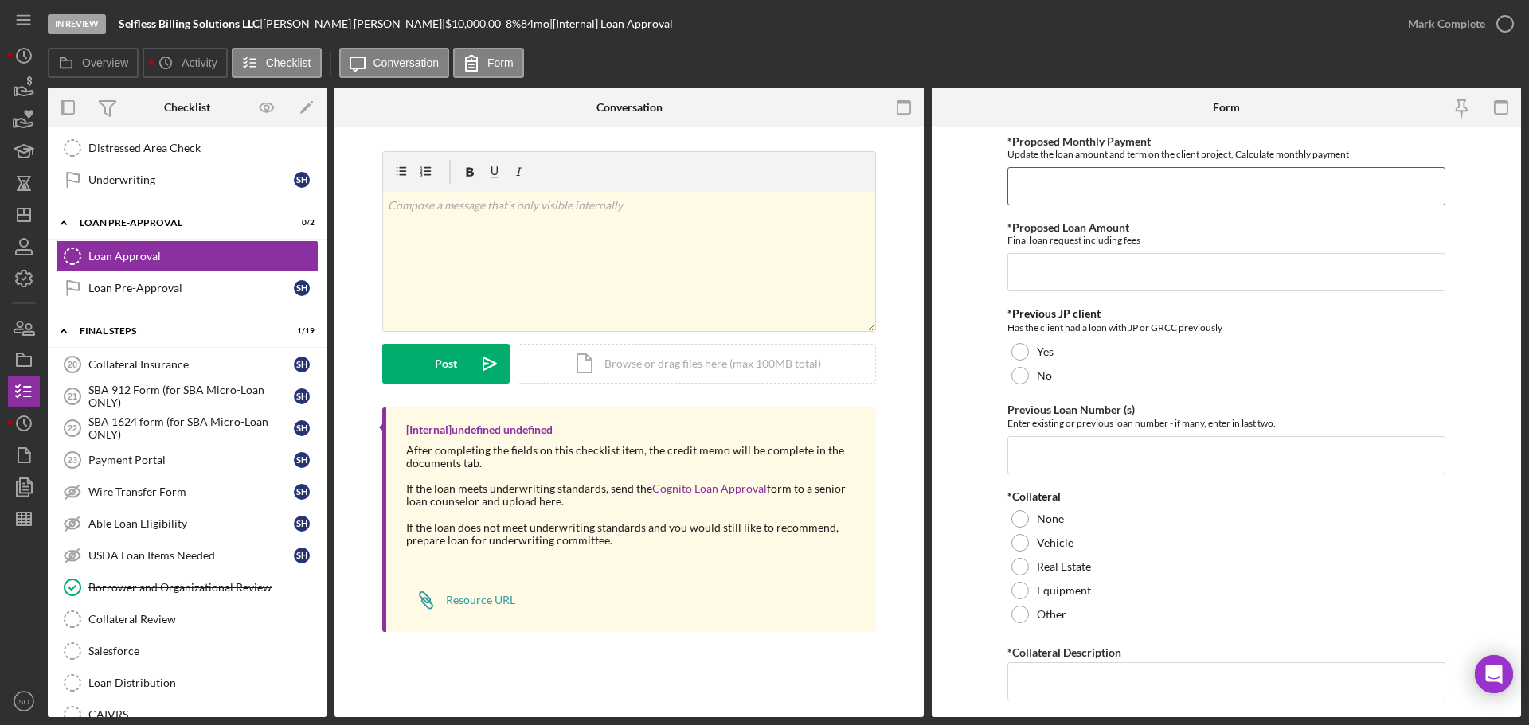
click at [1052, 192] on input "*Proposed Monthly Payment" at bounding box center [1226, 186] width 438 height 38
drag, startPoint x: 852, startPoint y: 186, endPoint x: 834, endPoint y: 186, distance: 18.3
click at [834, 186] on div "Overview Internal Workflow Stage In Review Icon/Dropdown Arrow Archive (can una…" at bounding box center [784, 403] width 1473 height 630
type input "$165"
click at [1027, 261] on input "*Proposed Loan Amount" at bounding box center [1226, 272] width 438 height 38
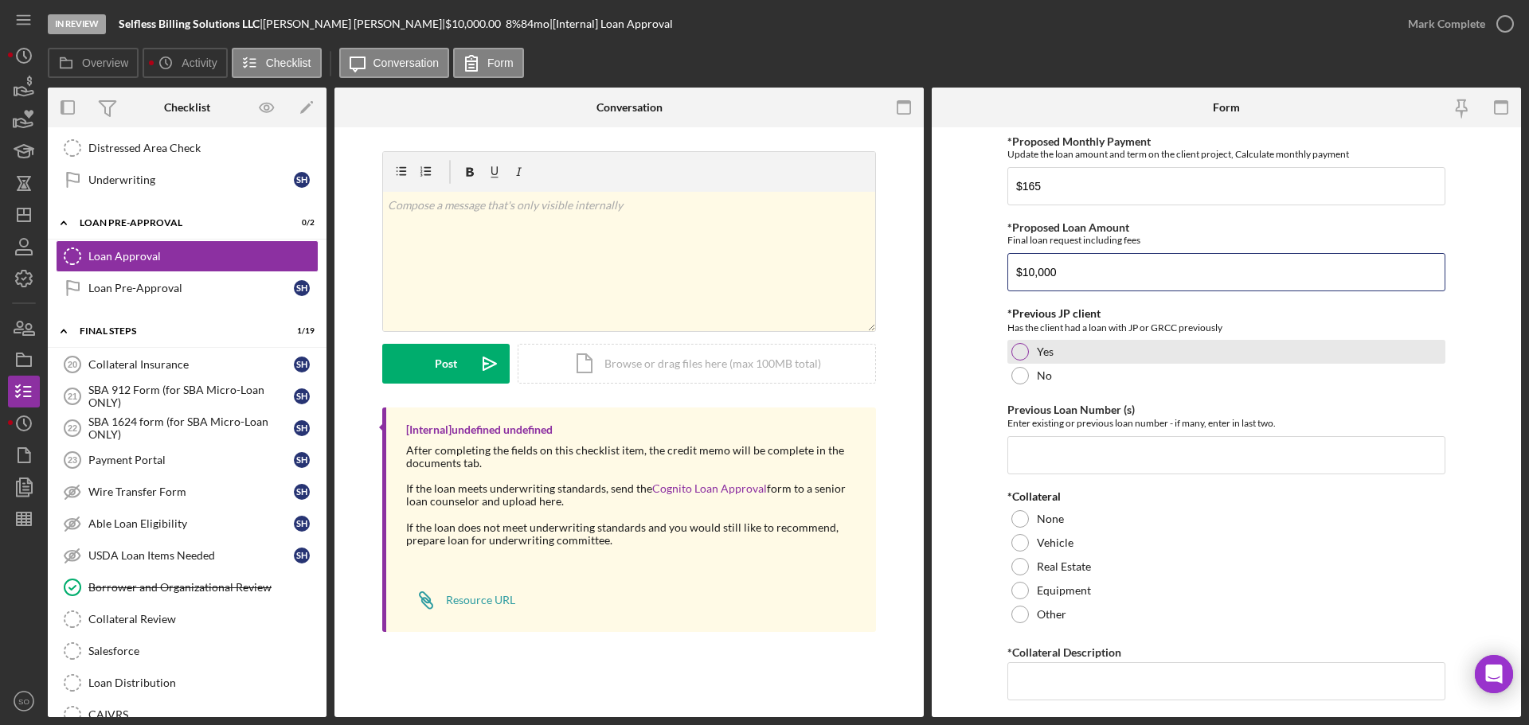
type input "$10,000"
click at [1019, 349] on div at bounding box center [1020, 352] width 18 height 18
click at [1142, 449] on input "Previous Loan Number (s)" at bounding box center [1226, 455] width 438 height 38
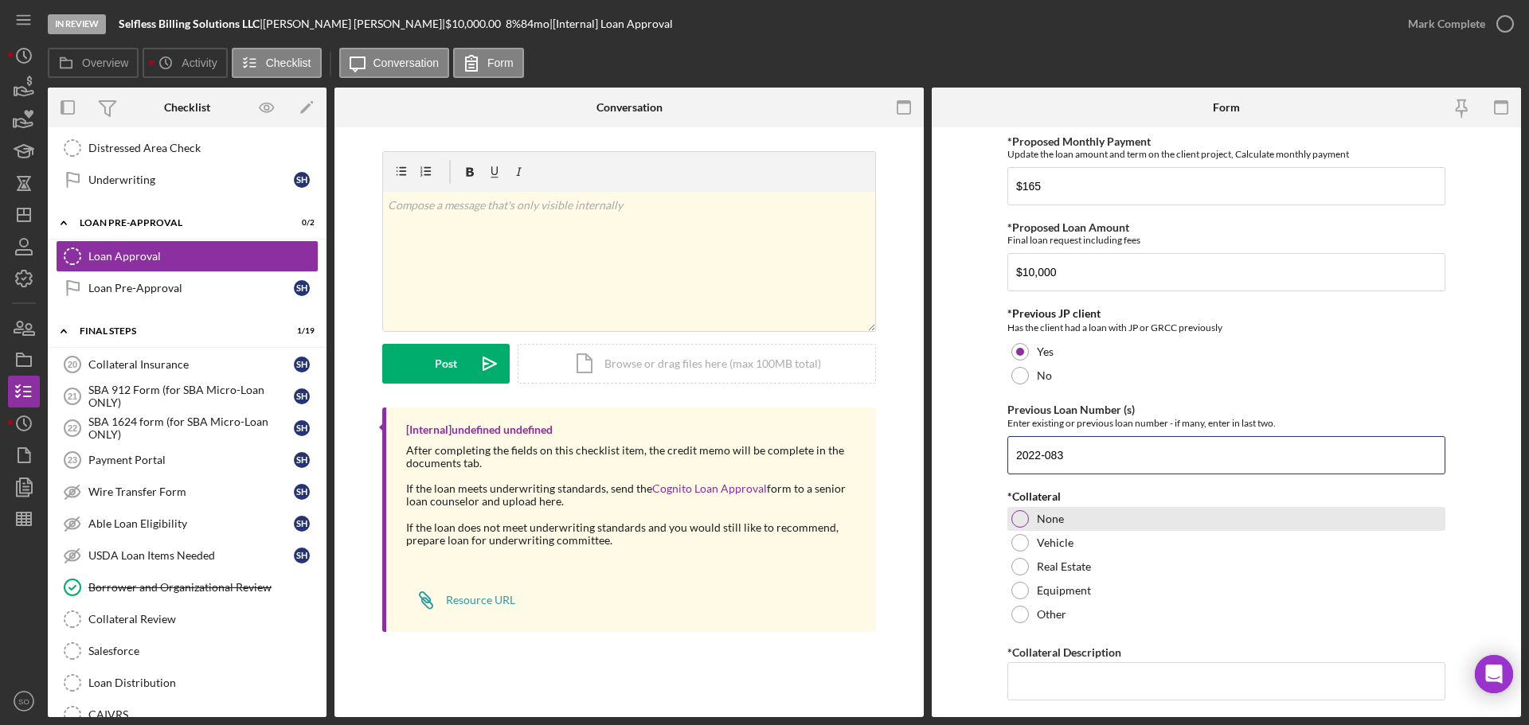
type input "2022-083"
click at [1007, 521] on div "None" at bounding box center [1226, 519] width 438 height 24
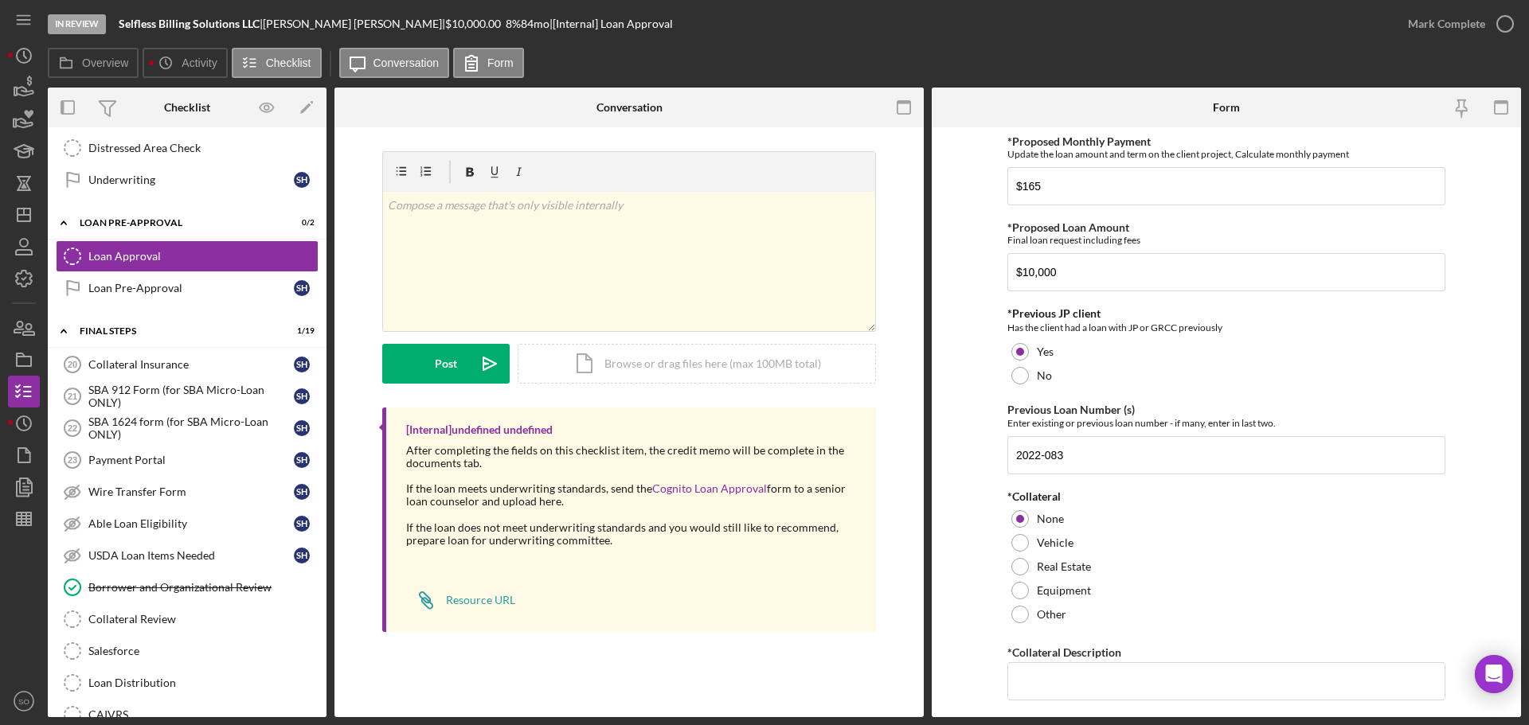
scroll to position [239, 0]
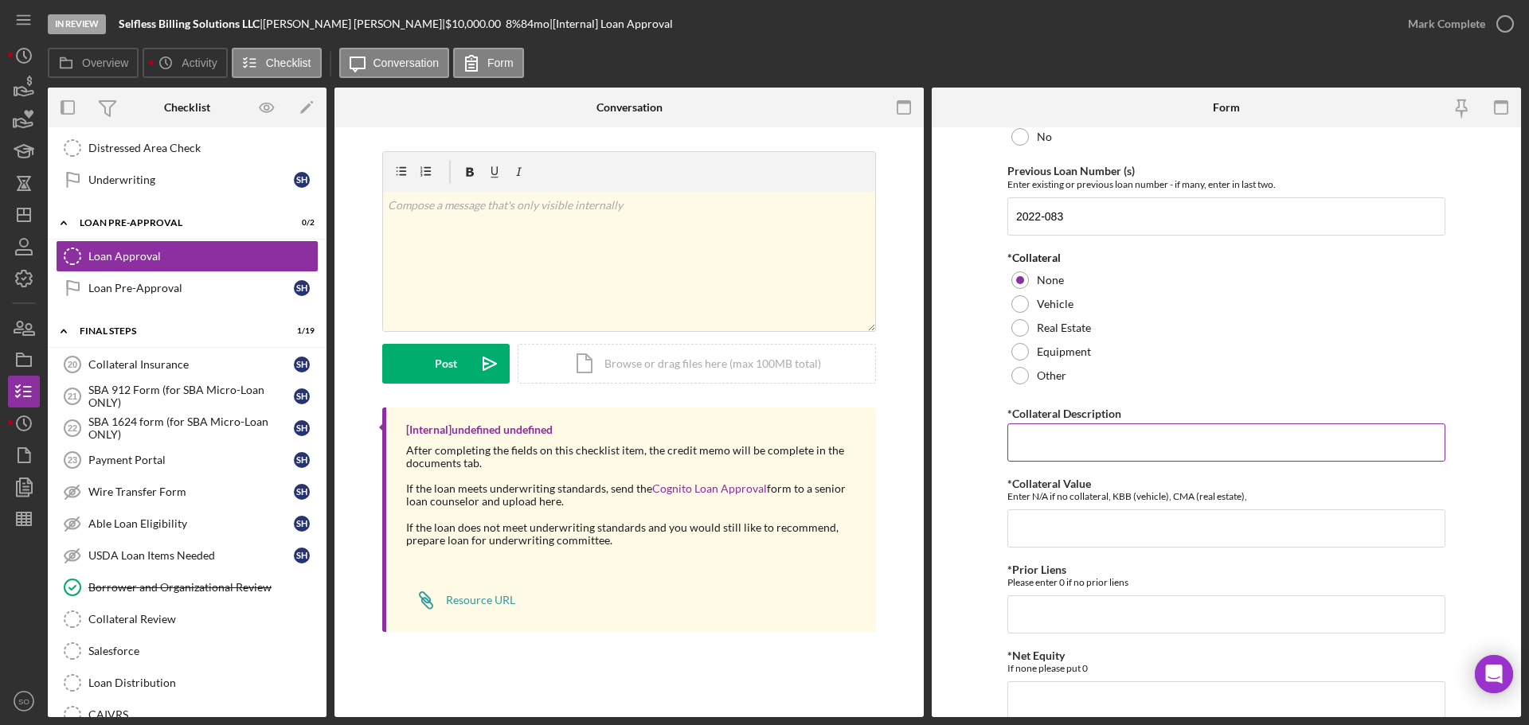
click at [1033, 451] on input "*Collateral Description" at bounding box center [1226, 443] width 438 height 38
type input "n/a"
click at [1119, 512] on input "*Collateral Value" at bounding box center [1226, 529] width 438 height 38
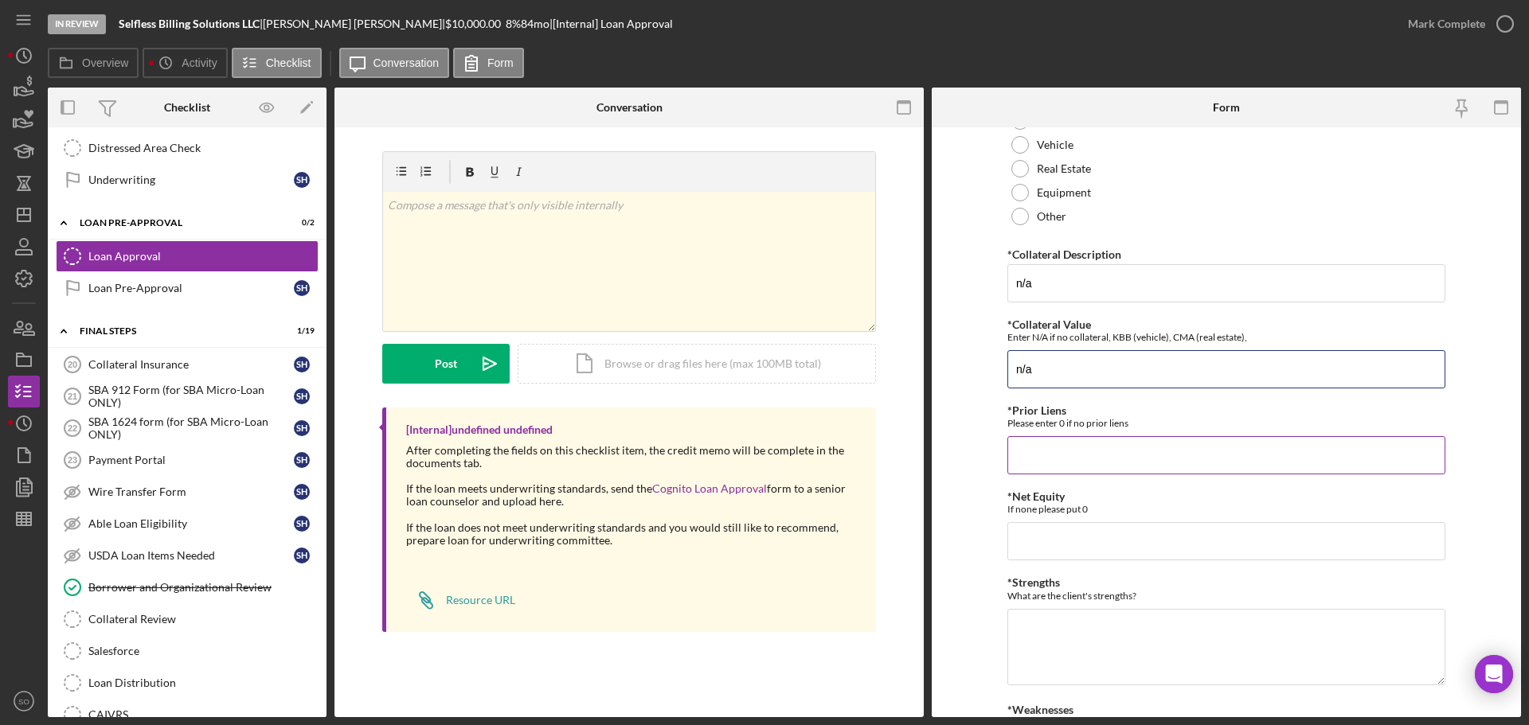
type input "n/a"
click at [1092, 467] on input "*Prior Liens" at bounding box center [1226, 455] width 438 height 38
type input "0"
click at [1027, 542] on input "*Net Equity" at bounding box center [1226, 541] width 438 height 38
type input "0"
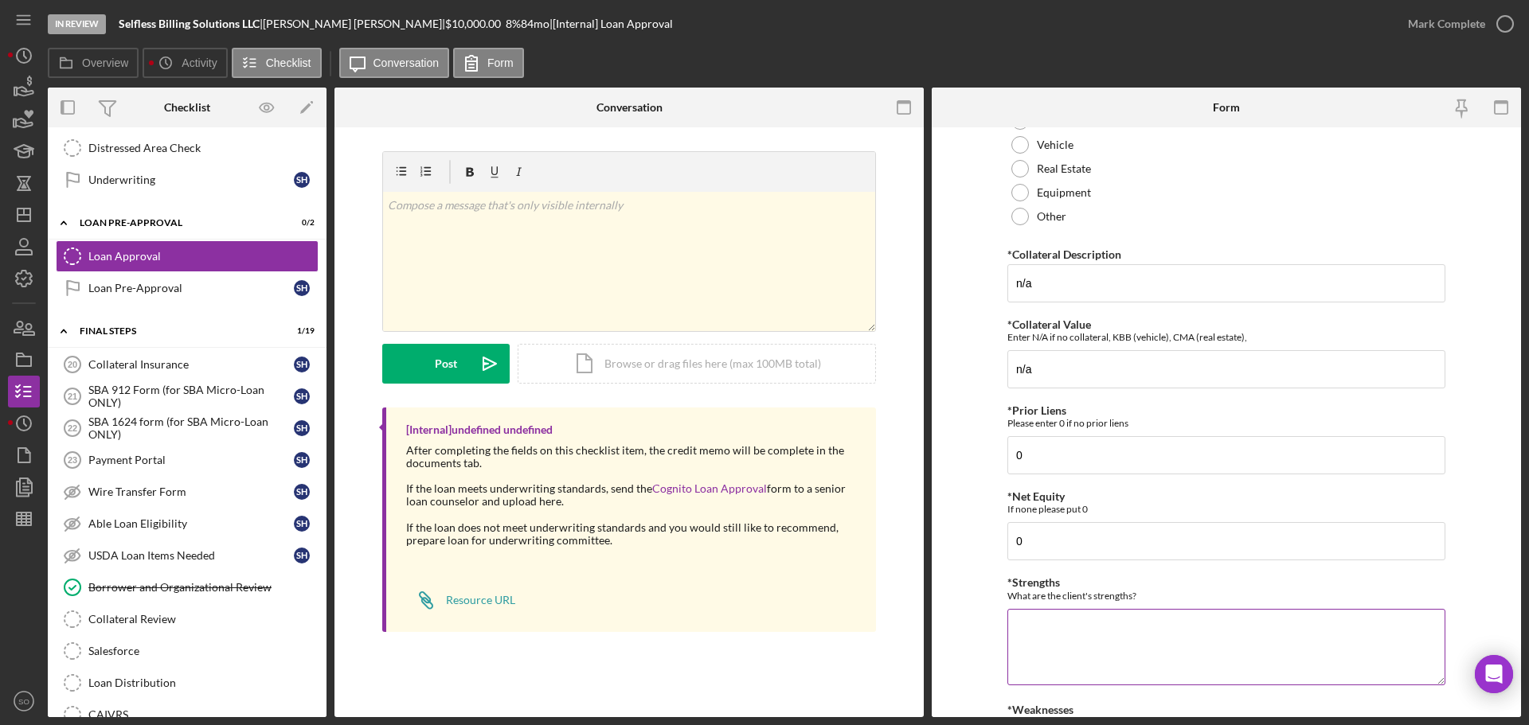
click at [1066, 623] on textarea "*Strengths" at bounding box center [1226, 647] width 438 height 76
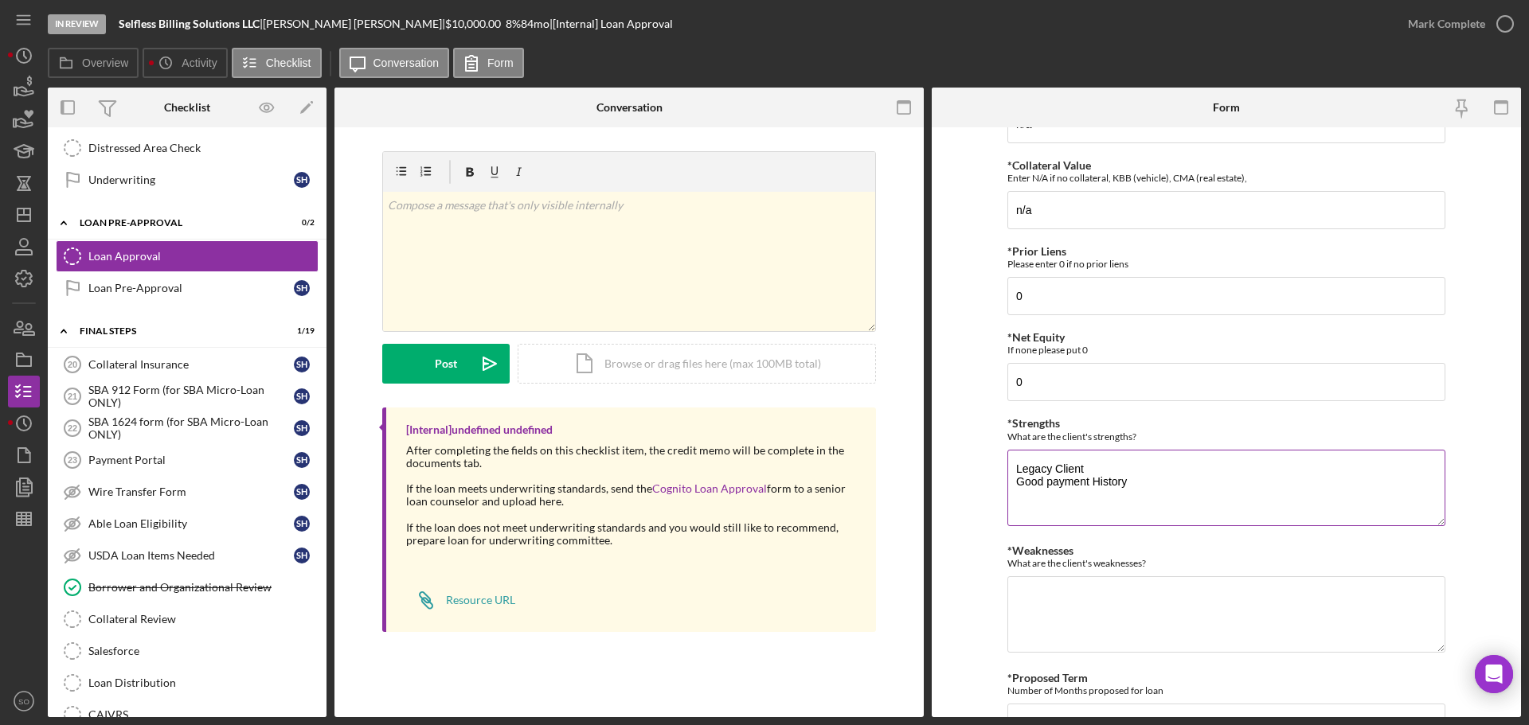
type textarea "Legacy Client Good payment History"
click at [1066, 623] on textarea "*Weaknesses" at bounding box center [1226, 614] width 438 height 76
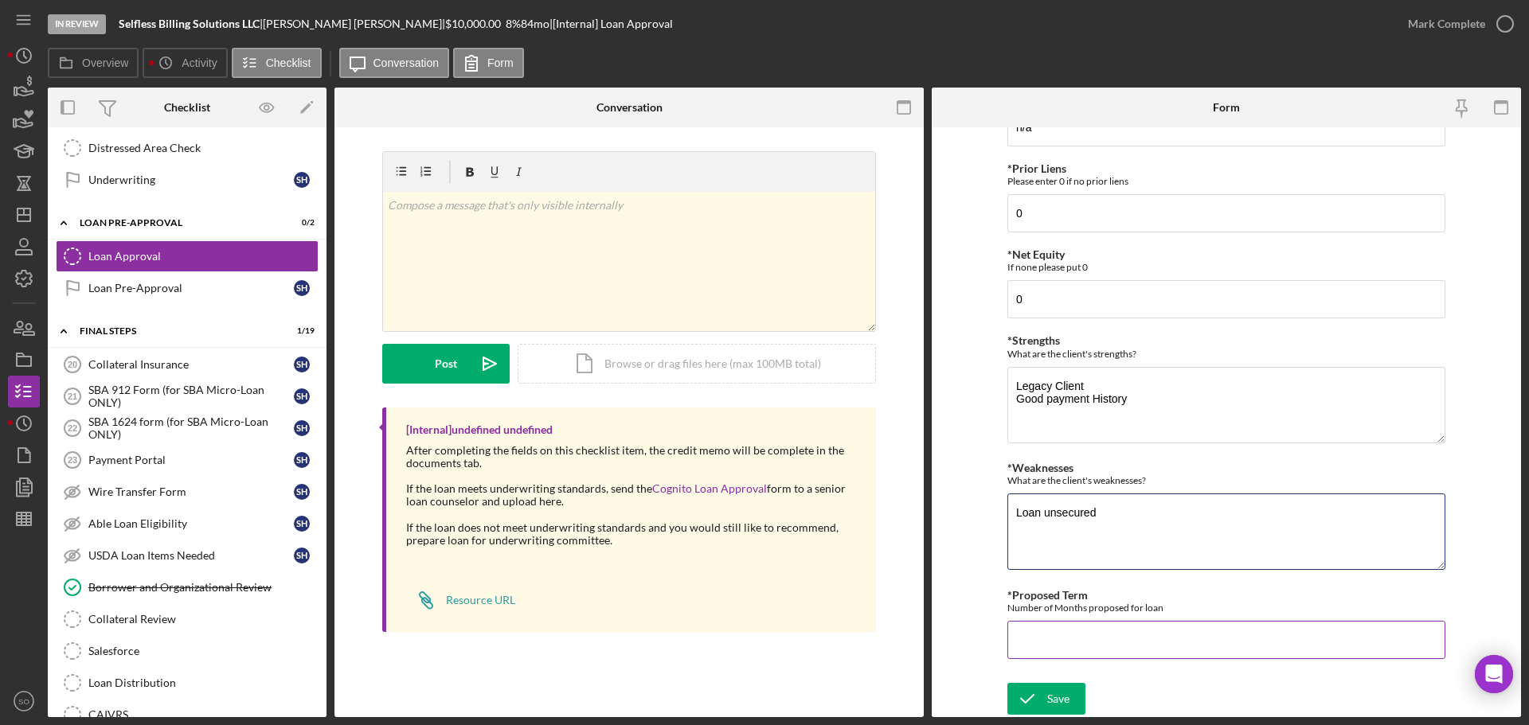
type textarea "Loan unsecured"
click at [1095, 635] on input "*Proposed Term" at bounding box center [1226, 640] width 438 height 38
type input "84"
click at [1067, 684] on button "Save" at bounding box center [1046, 699] width 78 height 32
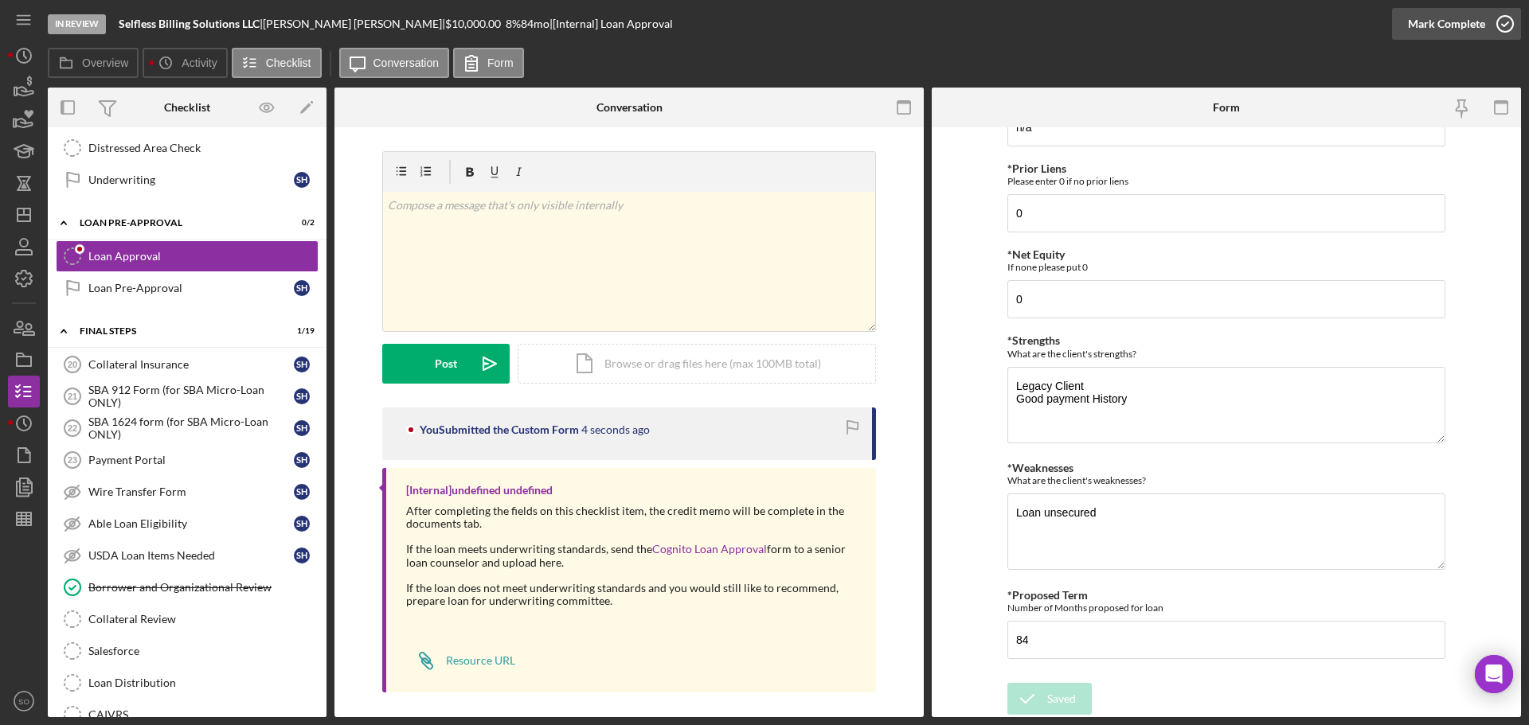
click at [1427, 24] on div "Mark Complete" at bounding box center [1446, 24] width 77 height 32
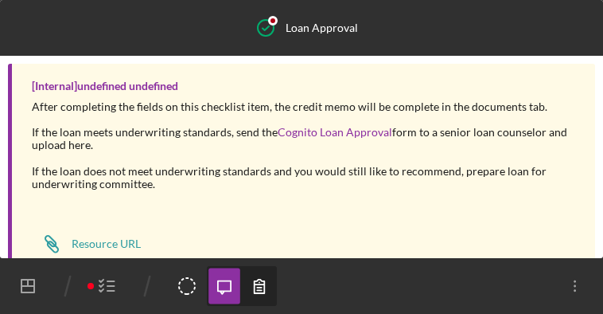
scroll to position [341, 0]
